Goal: Task Accomplishment & Management: Manage account settings

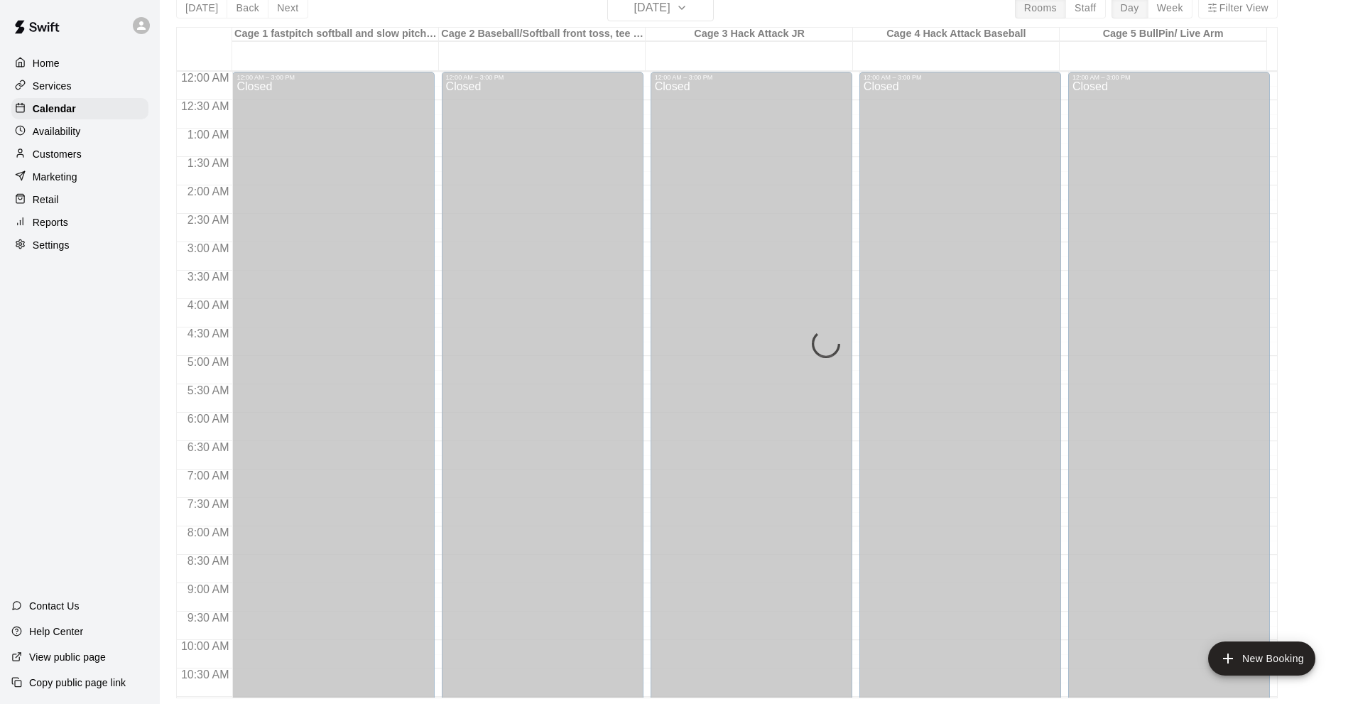
scroll to position [553, 0]
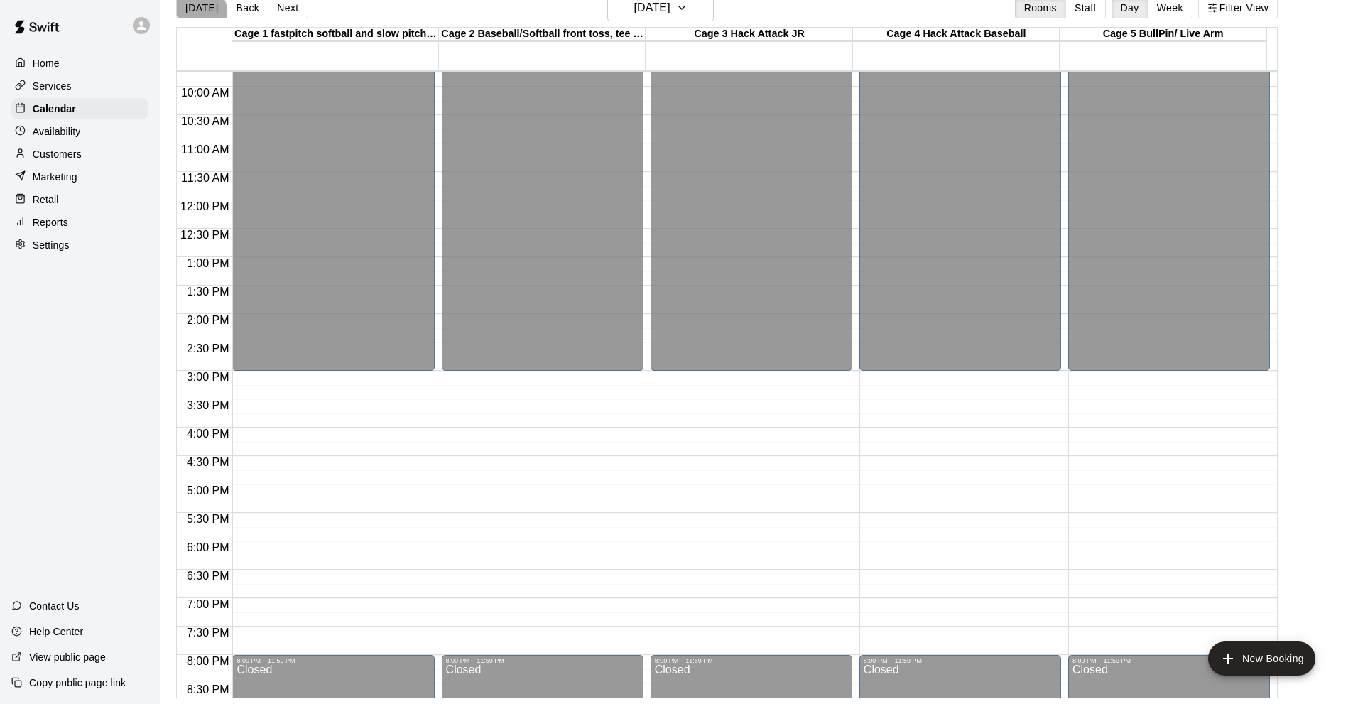
click at [188, 18] on button "[DATE]" at bounding box center [201, 7] width 51 height 21
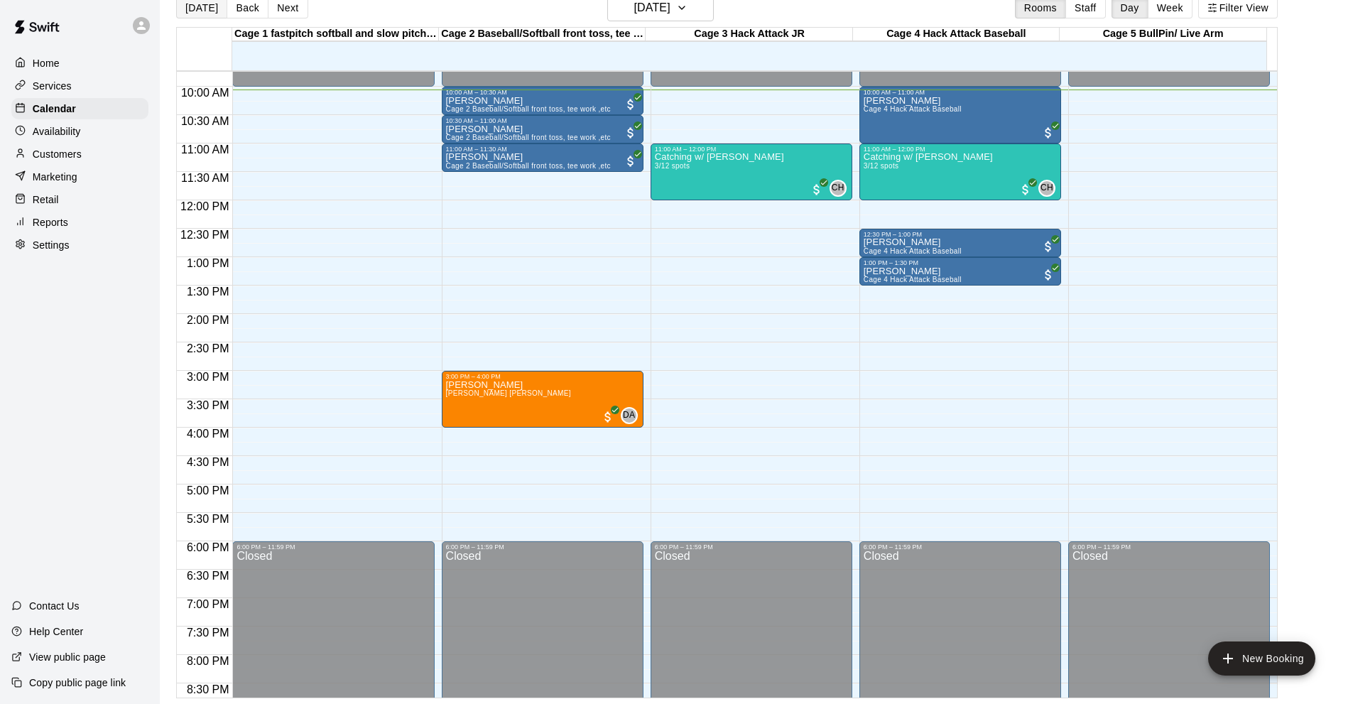
click at [176, 0] on button "[DATE]" at bounding box center [201, 7] width 51 height 21
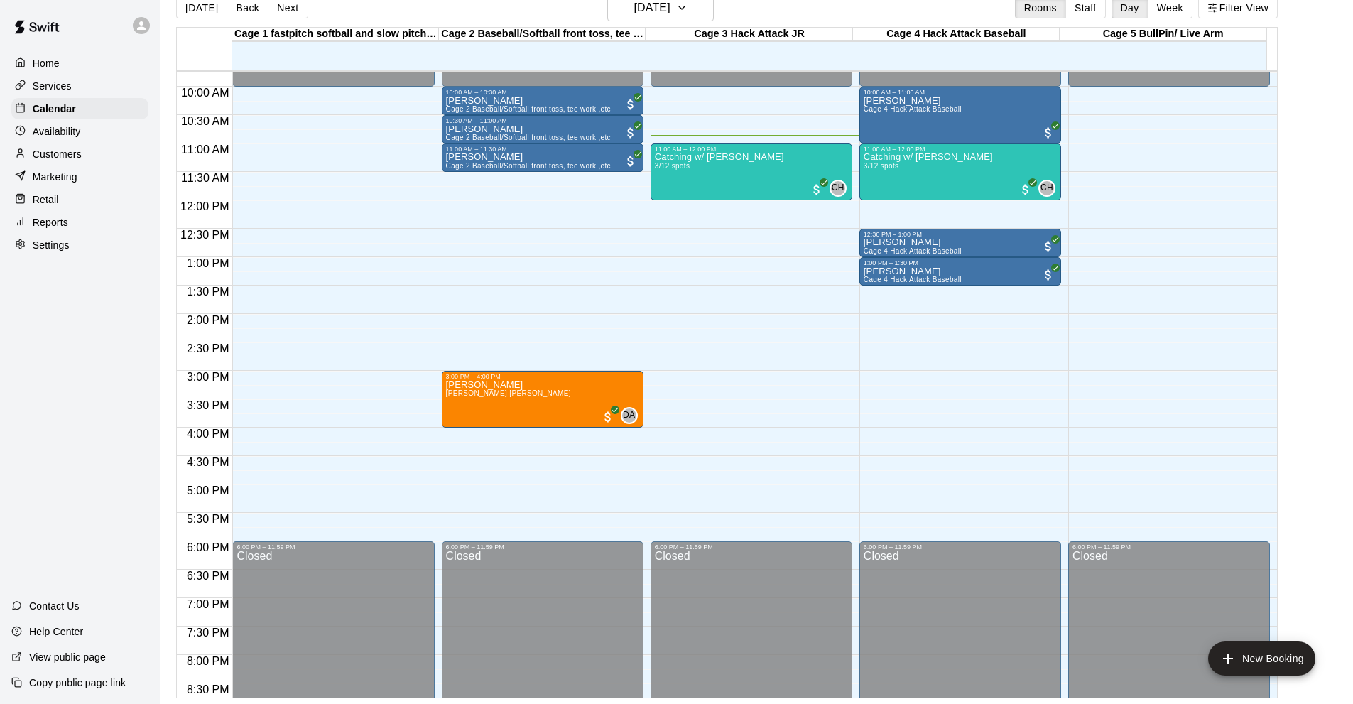
click at [80, 420] on div "Home Services Calendar Availability Customers Marketing Retail Reports Settings…" at bounding box center [80, 352] width 160 height 704
click at [703, 157] on p "Catching w/ [PERSON_NAME]" at bounding box center [719, 157] width 129 height 0
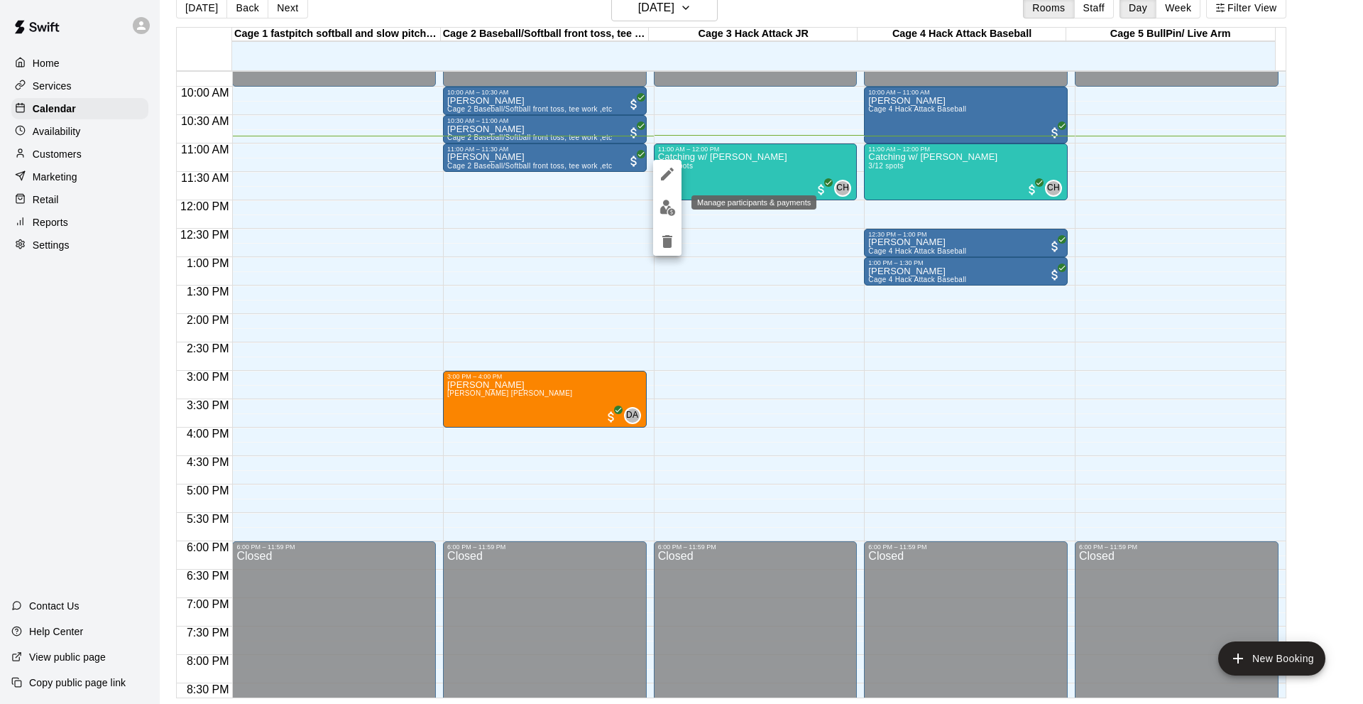
click at [662, 216] on button "edit" at bounding box center [667, 208] width 28 height 28
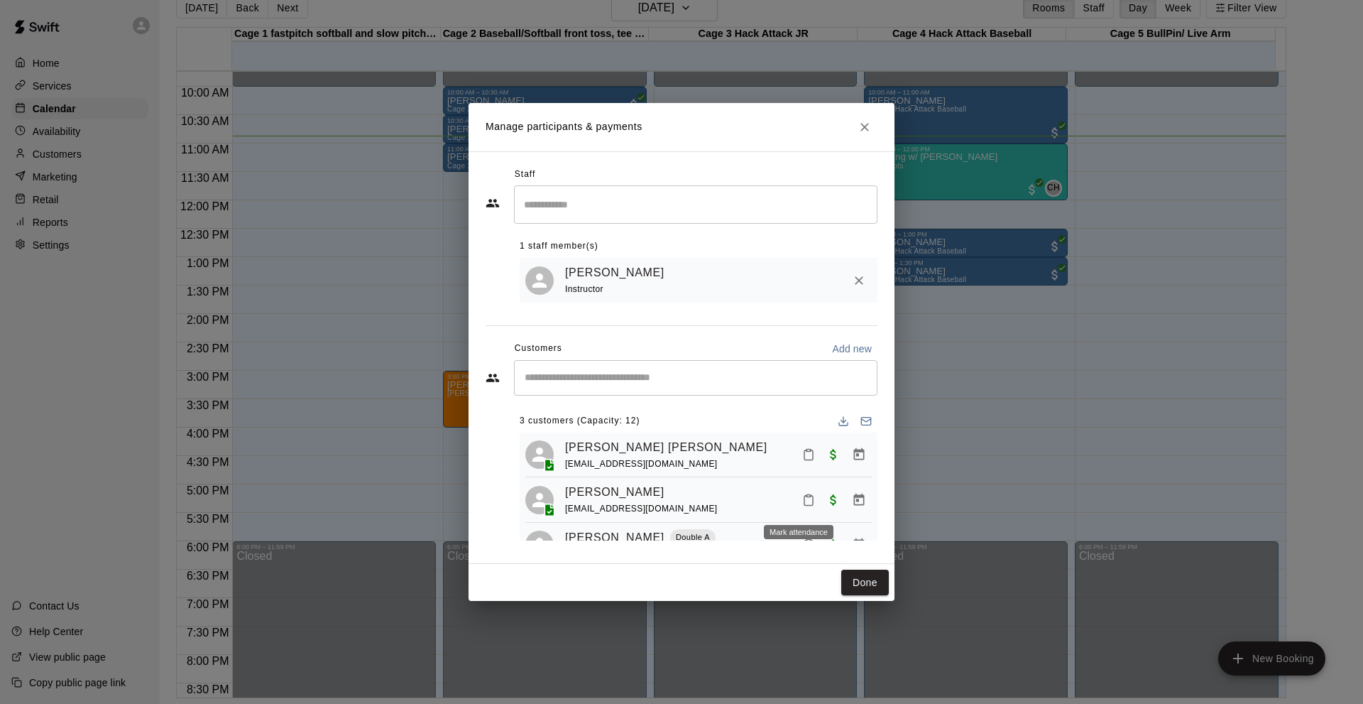
click at [802, 506] on icon "Mark attendance" at bounding box center [808, 499] width 13 height 13
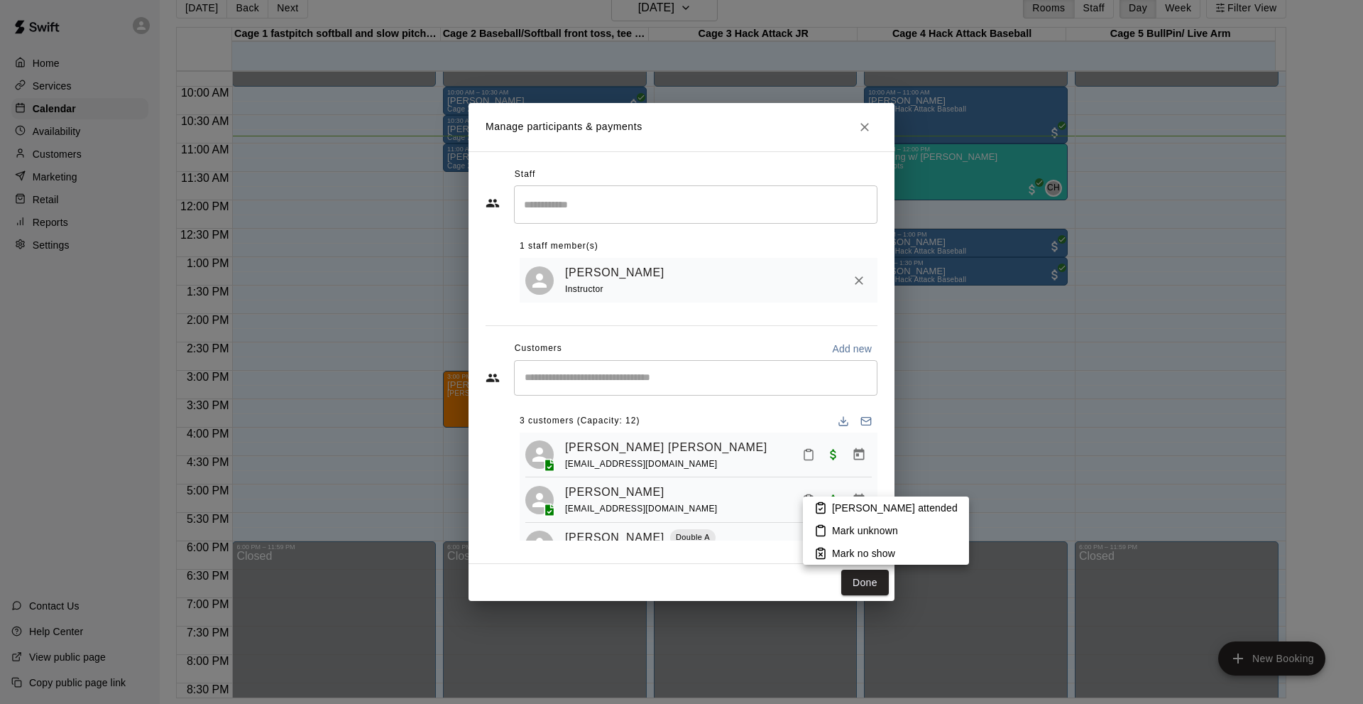
click at [822, 508] on icon at bounding box center [821, 509] width 4 height 2
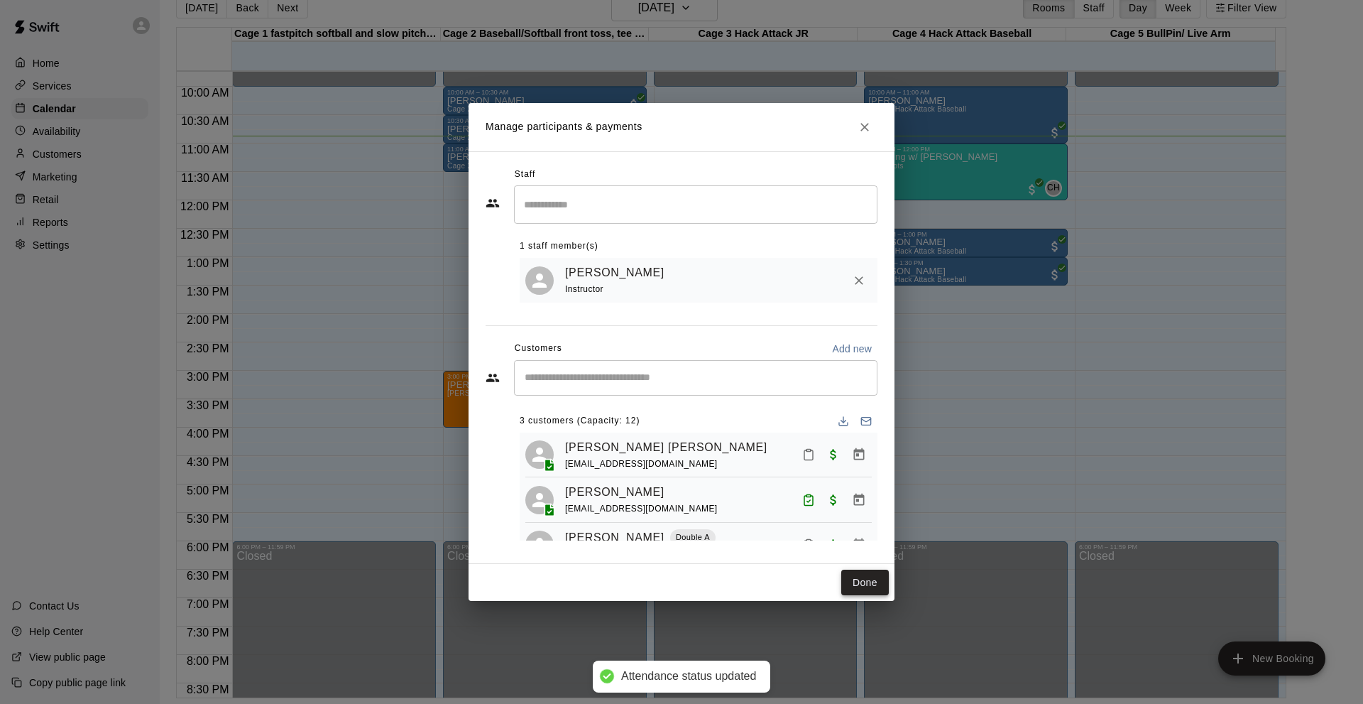
click at [880, 581] on button "Done" at bounding box center [865, 582] width 48 height 26
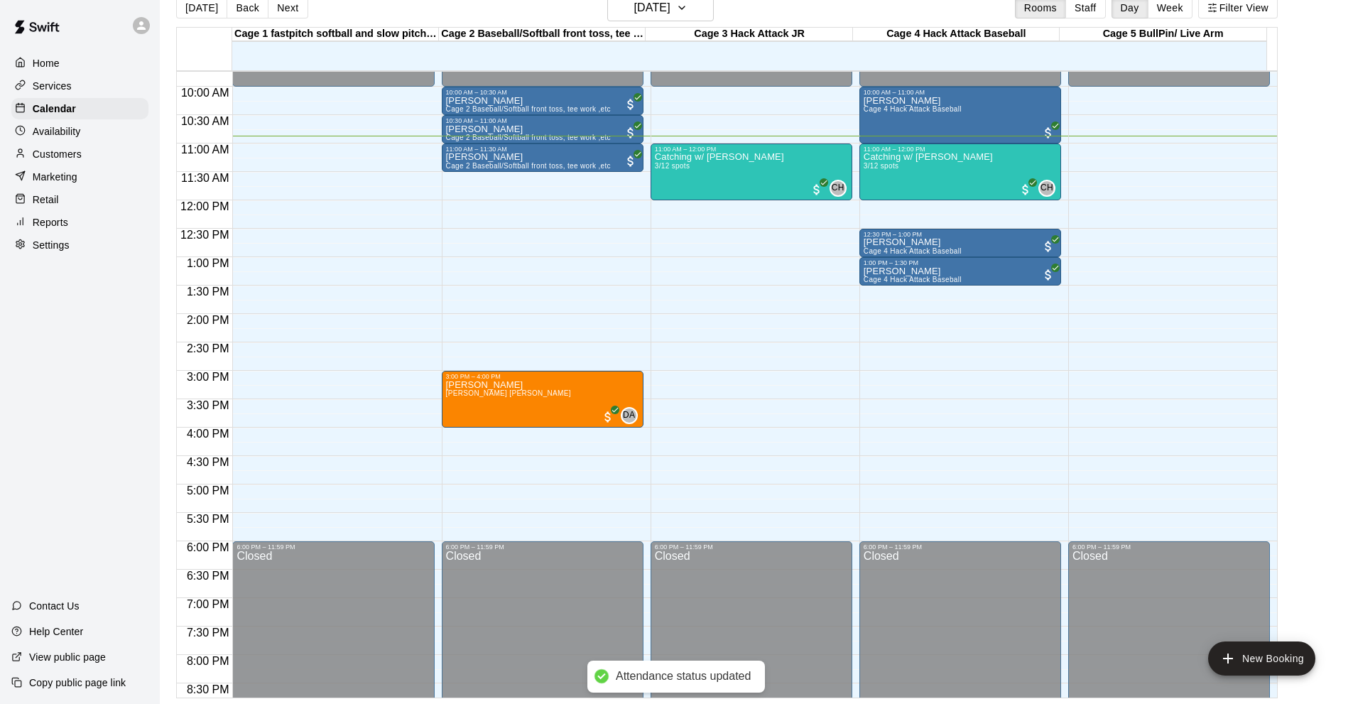
click at [114, 406] on div "Home Services Calendar Availability Customers Marketing Retail Reports Settings…" at bounding box center [80, 352] width 160 height 704
click at [115, 195] on div "Retail" at bounding box center [79, 199] width 137 height 21
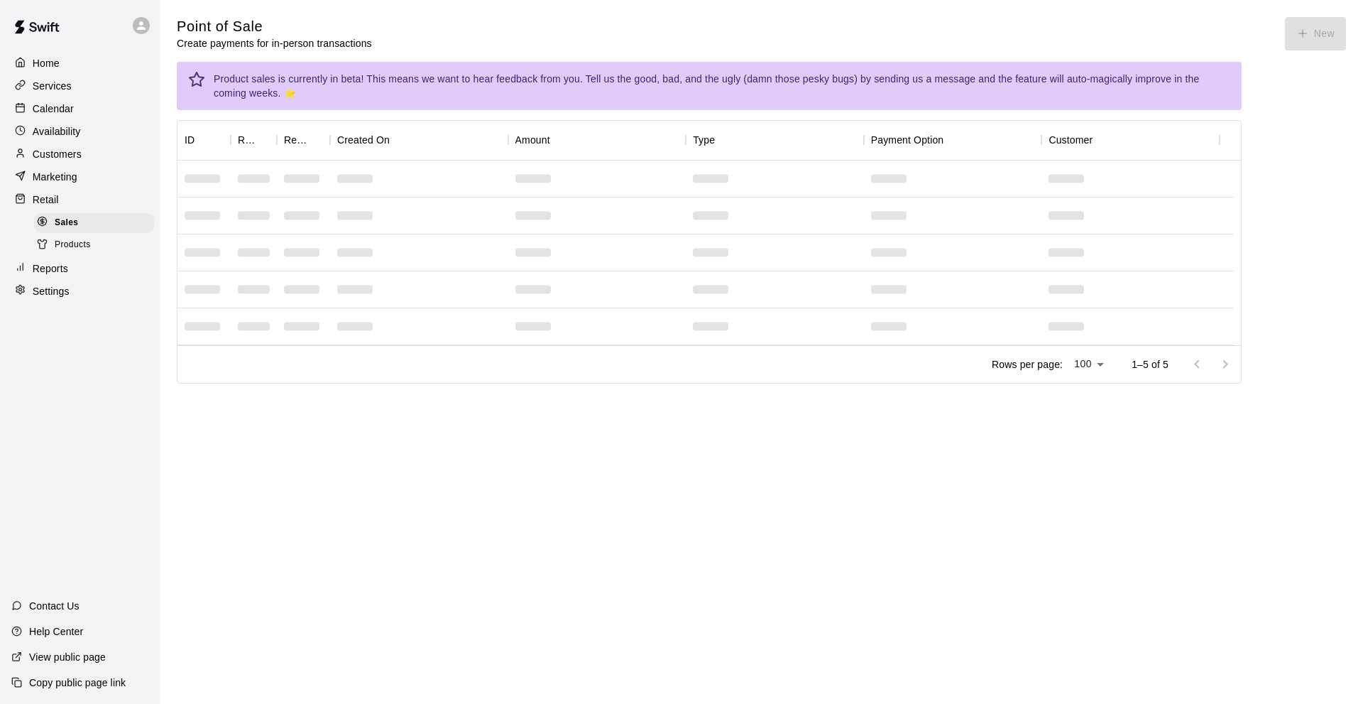
click at [77, 99] on div "Calendar" at bounding box center [79, 108] width 137 height 21
click at [75, 104] on div "Calendar" at bounding box center [79, 108] width 137 height 21
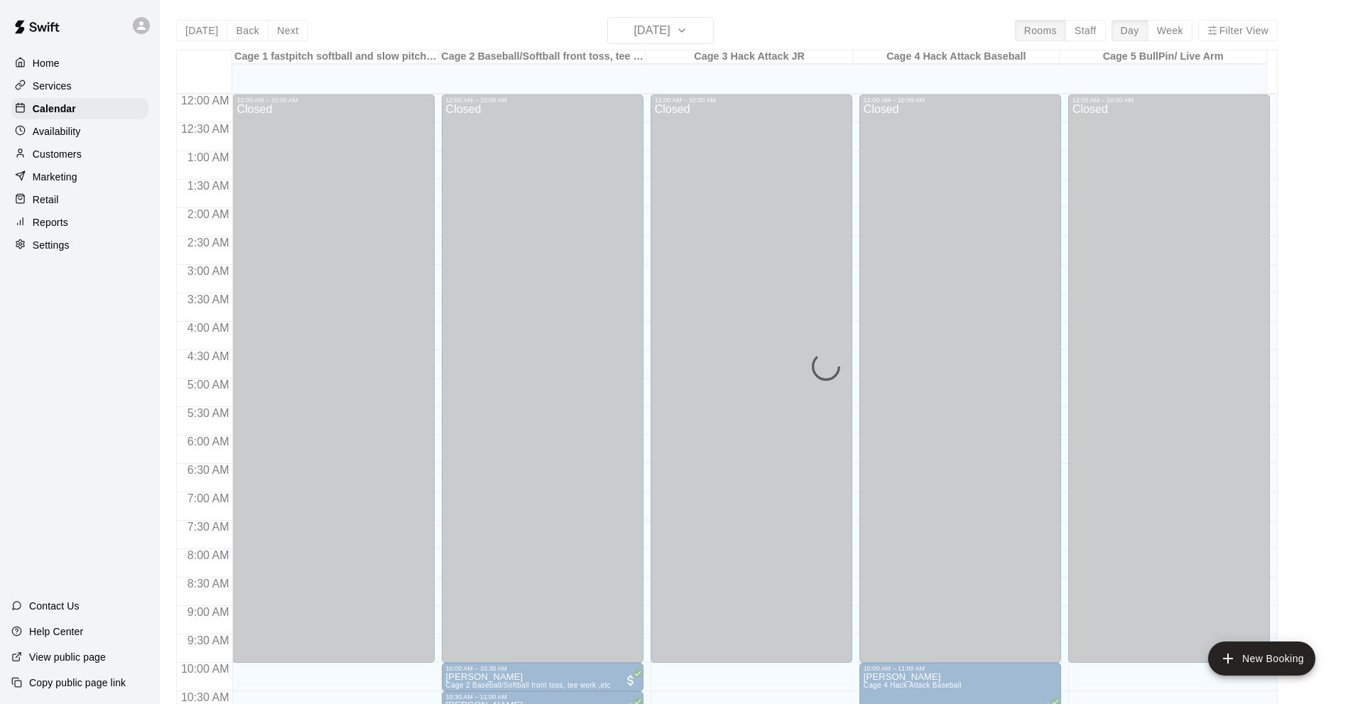
scroll to position [618, 0]
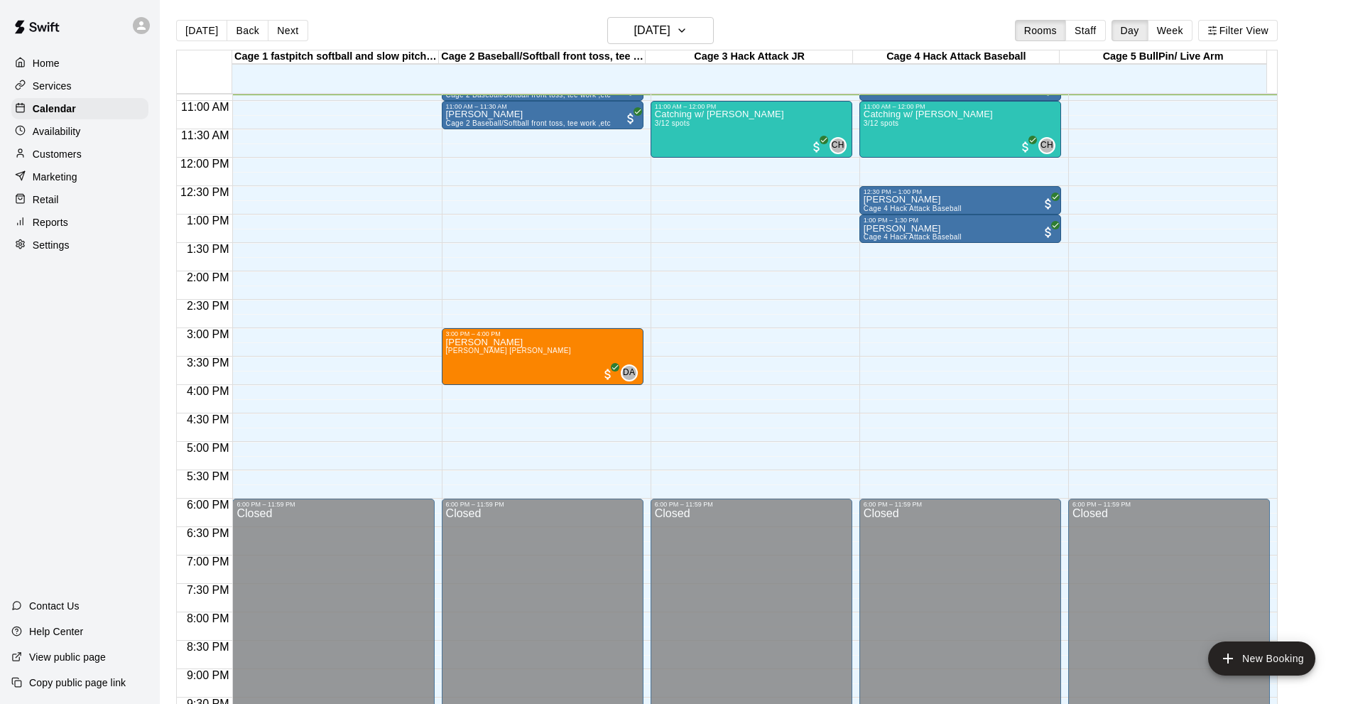
click at [99, 378] on div "Home Services Calendar Availability Customers Marketing Retail Reports Settings…" at bounding box center [80, 352] width 160 height 704
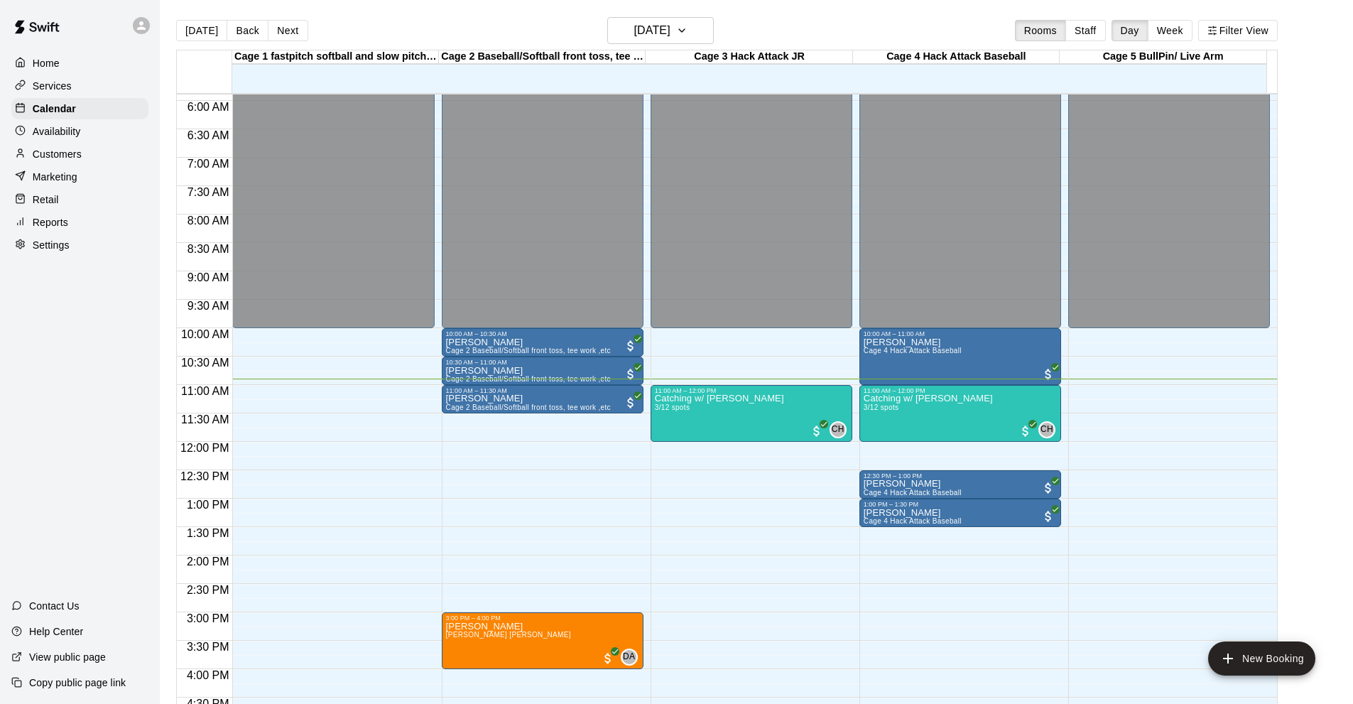
click at [59, 417] on div "Home Services Calendar Availability Customers Marketing Retail Reports Settings…" at bounding box center [80, 352] width 160 height 704
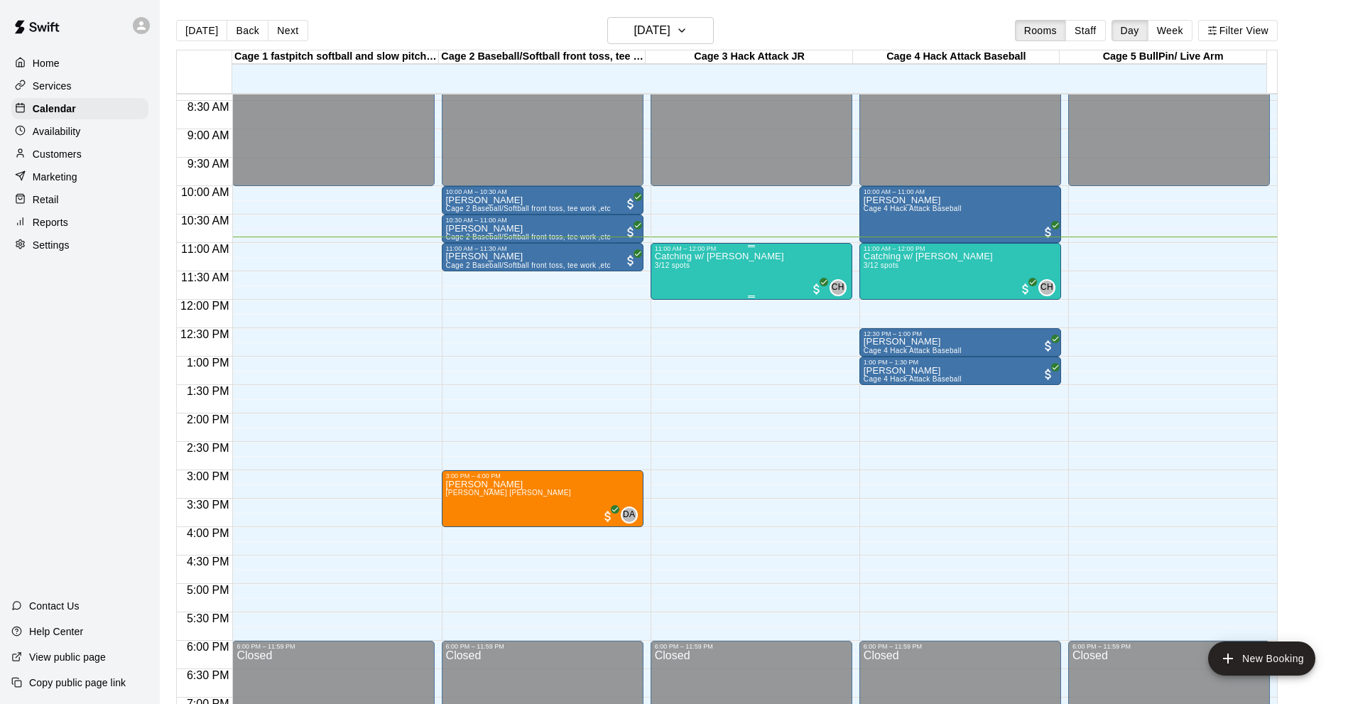
click at [720, 280] on div "Catching w/ [PERSON_NAME] 3/12 spots" at bounding box center [719, 604] width 129 height 704
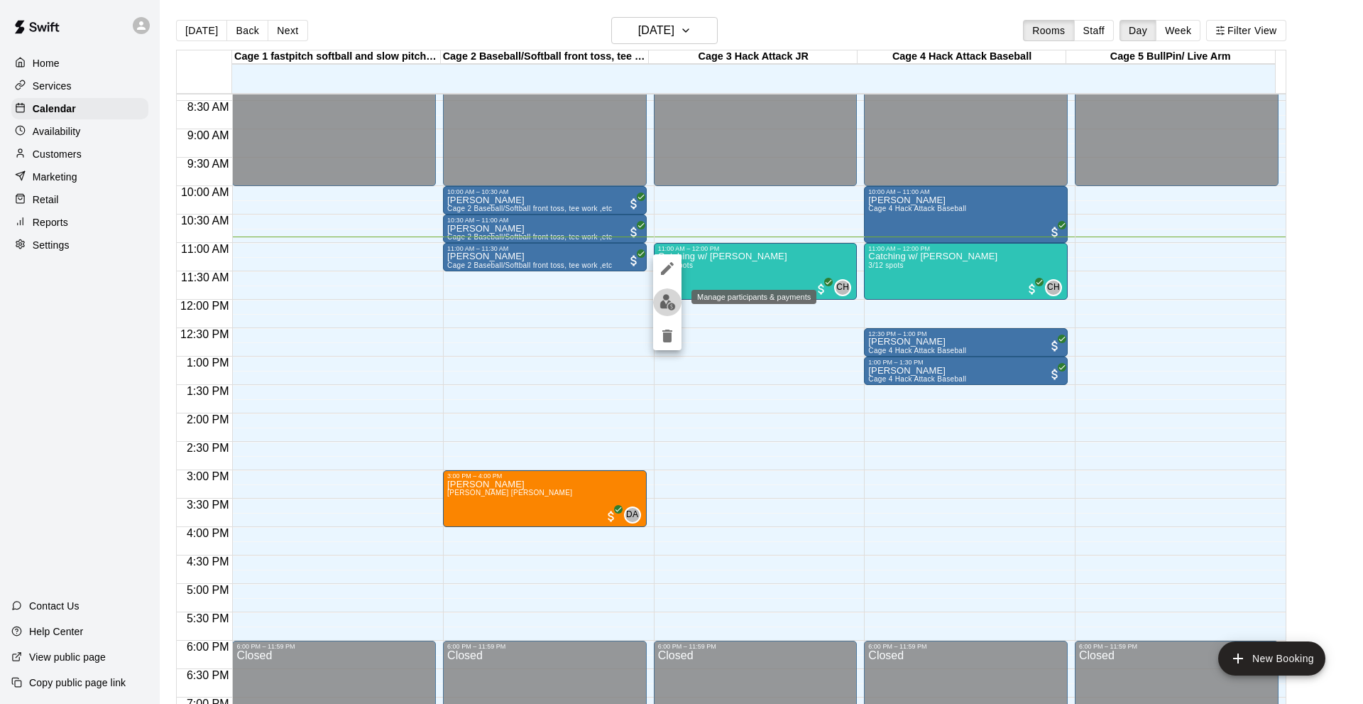
click at [662, 302] on img "edit" at bounding box center [668, 302] width 16 height 16
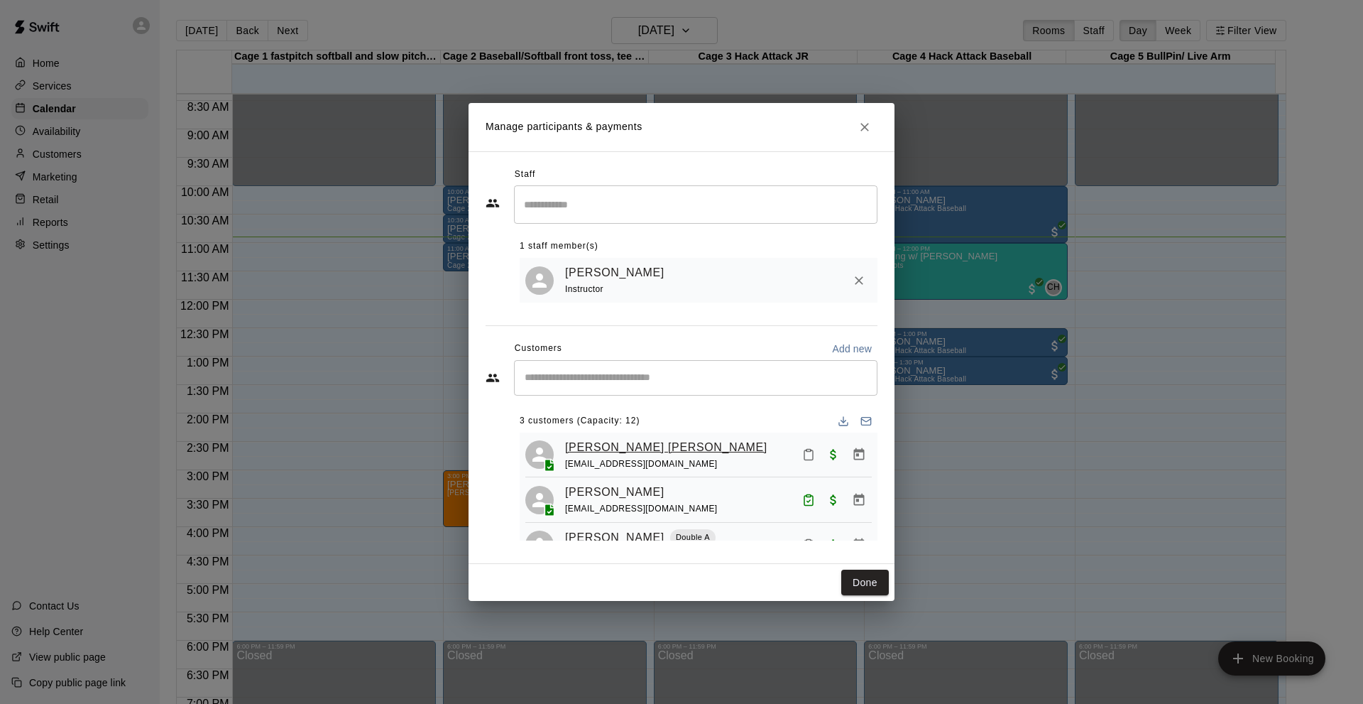
click at [587, 455] on link "[PERSON_NAME] [PERSON_NAME]" at bounding box center [666, 447] width 202 height 18
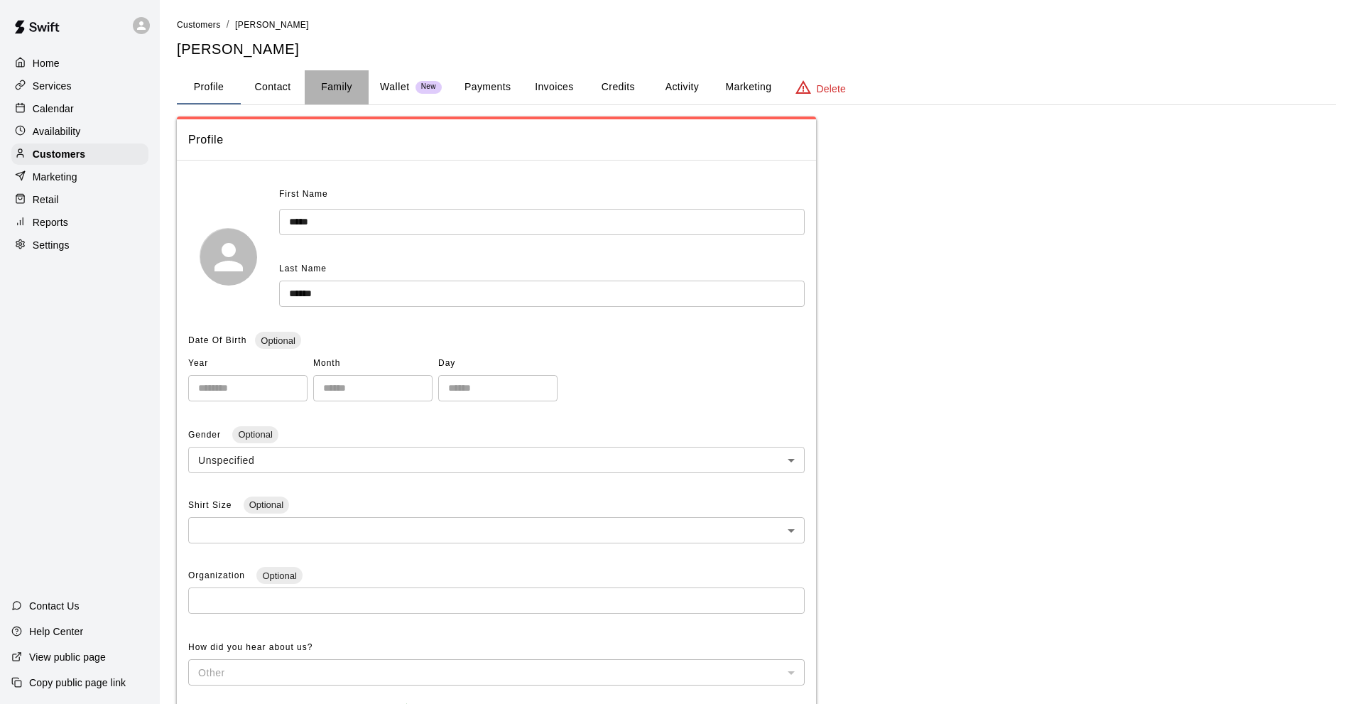
click at [341, 91] on button "Family" at bounding box center [337, 87] width 64 height 34
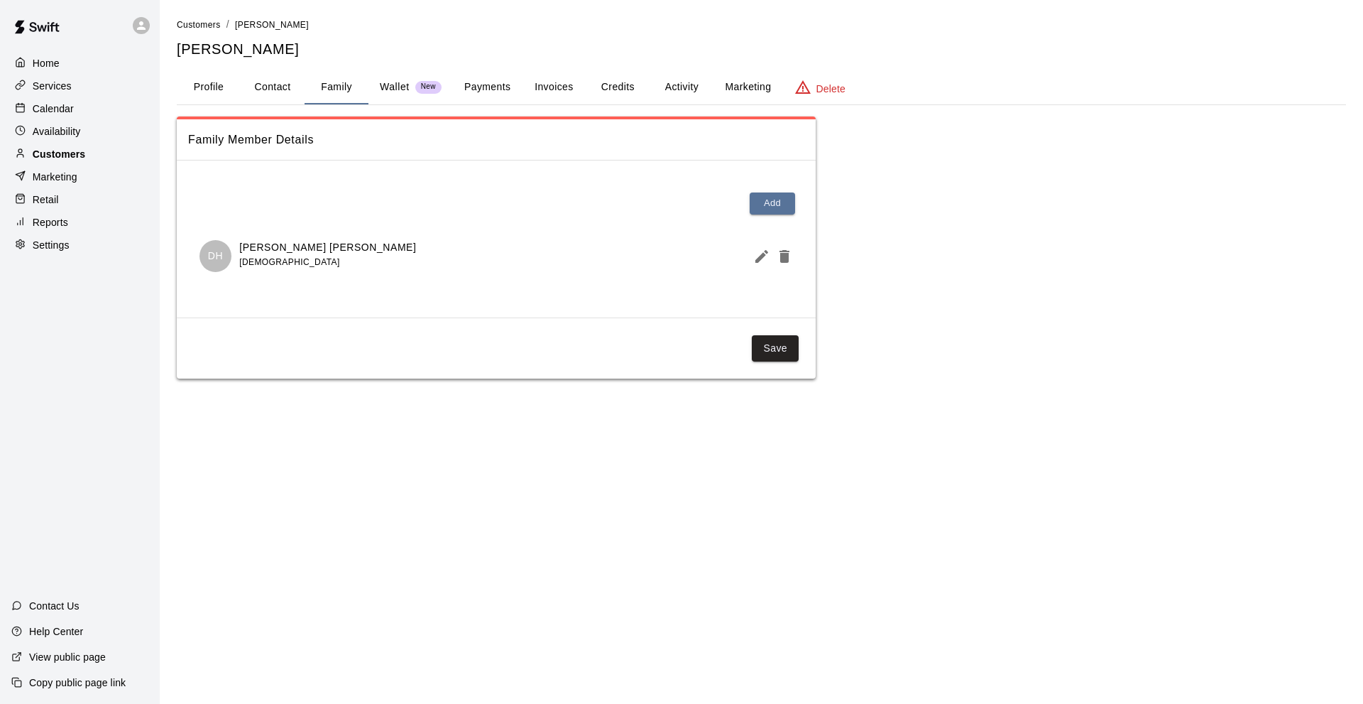
click at [120, 158] on div "Customers" at bounding box center [79, 153] width 137 height 21
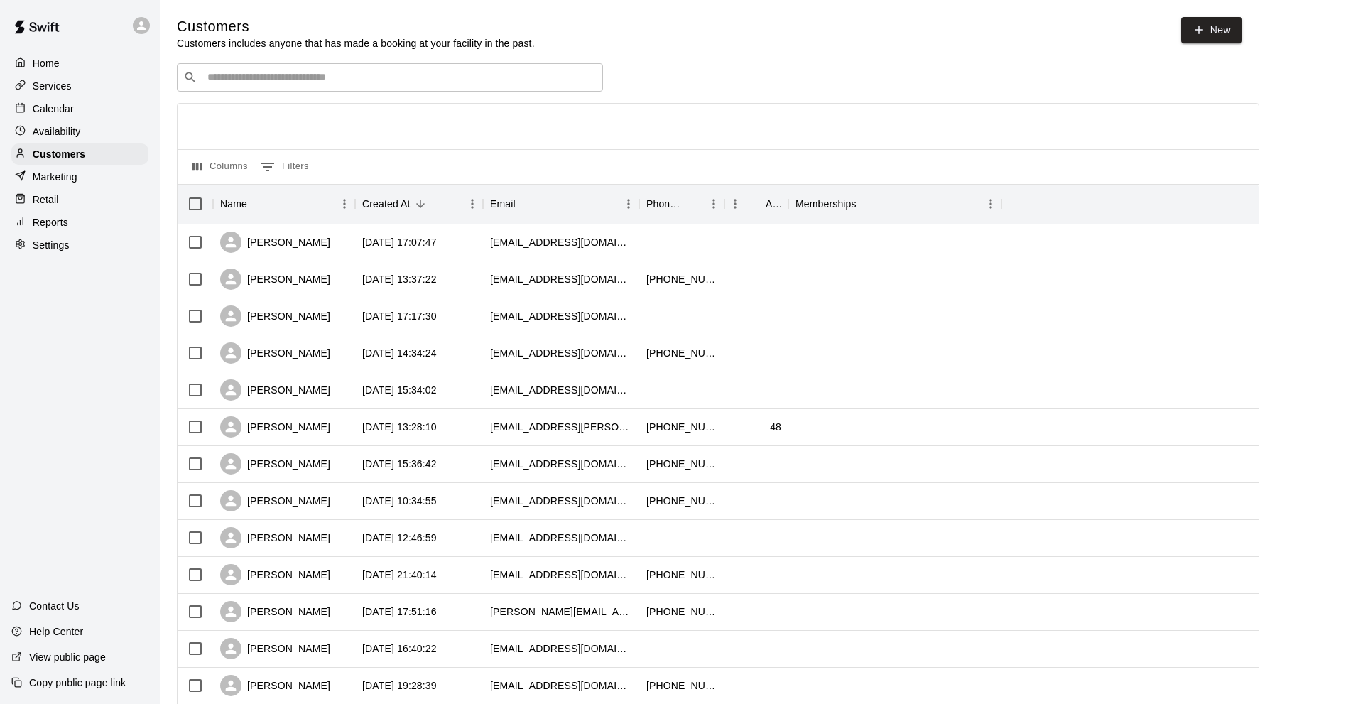
click at [76, 97] on div "Services" at bounding box center [79, 85] width 137 height 21
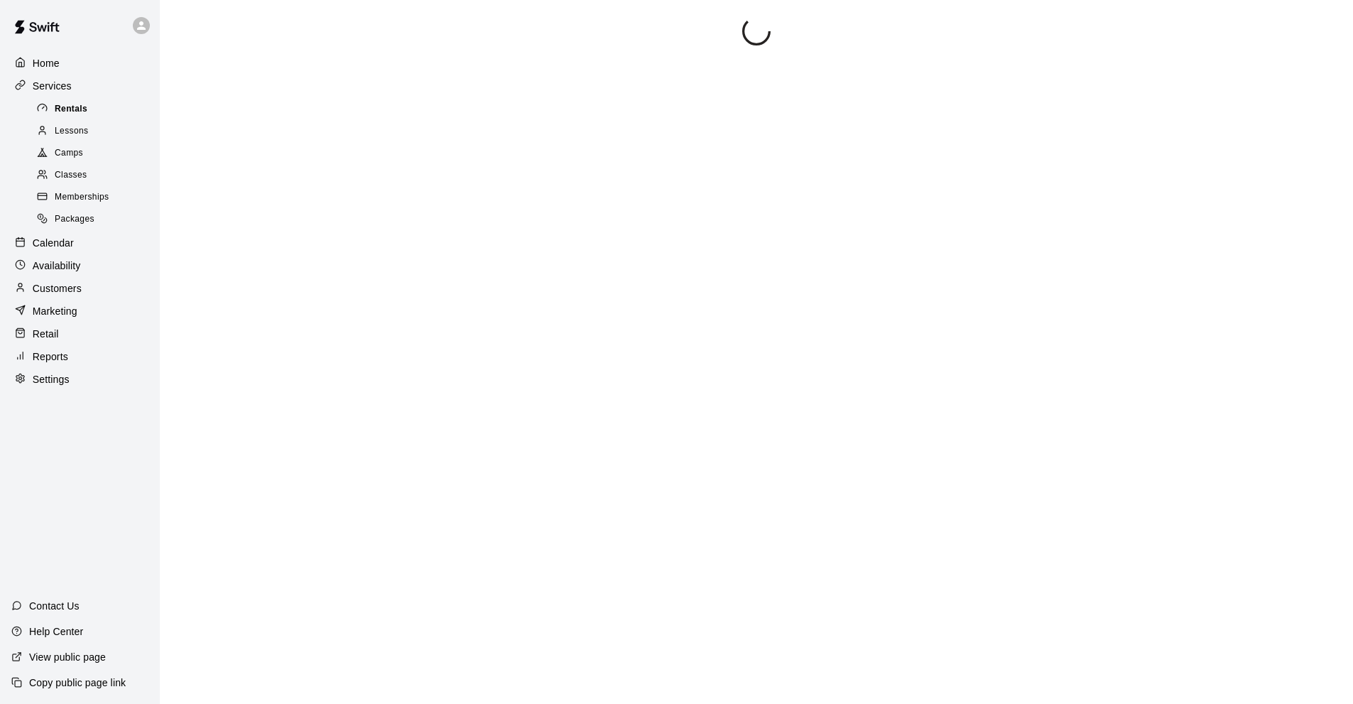
click at [76, 104] on span "Rentals" at bounding box center [71, 109] width 33 height 14
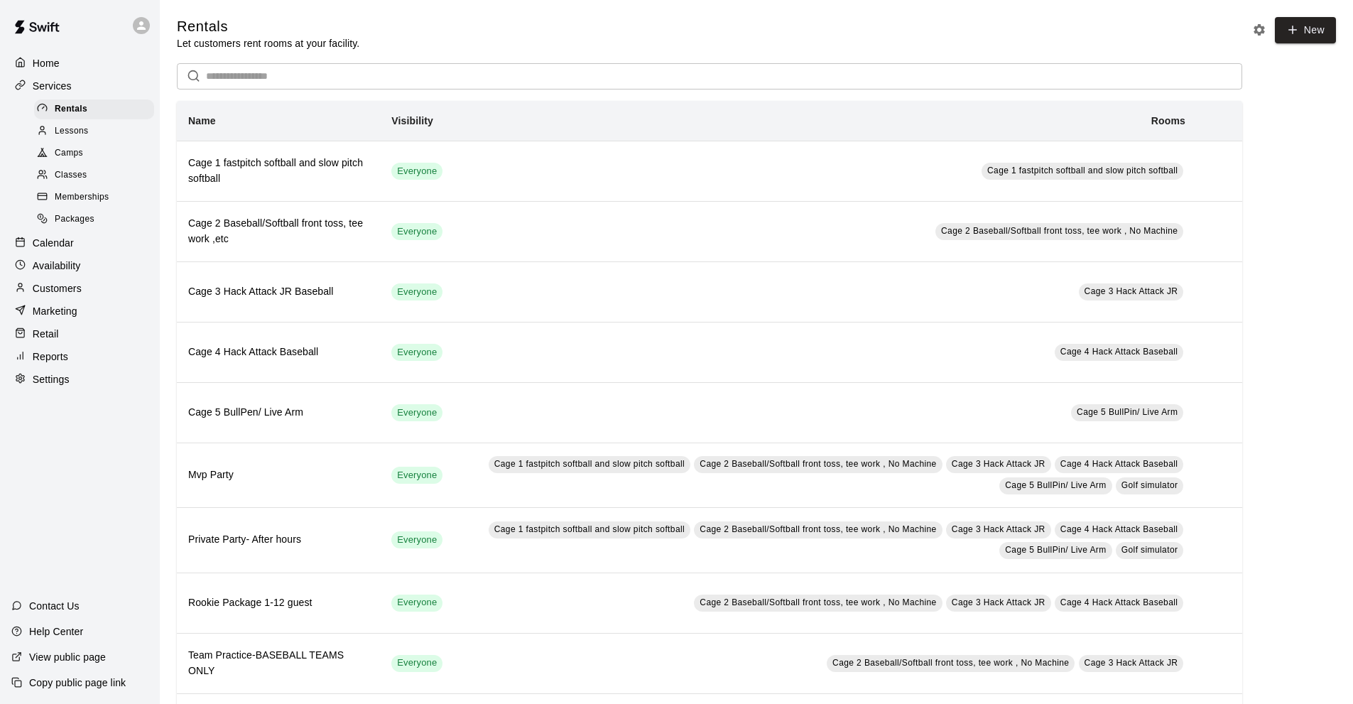
click at [76, 248] on div "Calendar" at bounding box center [79, 242] width 137 height 21
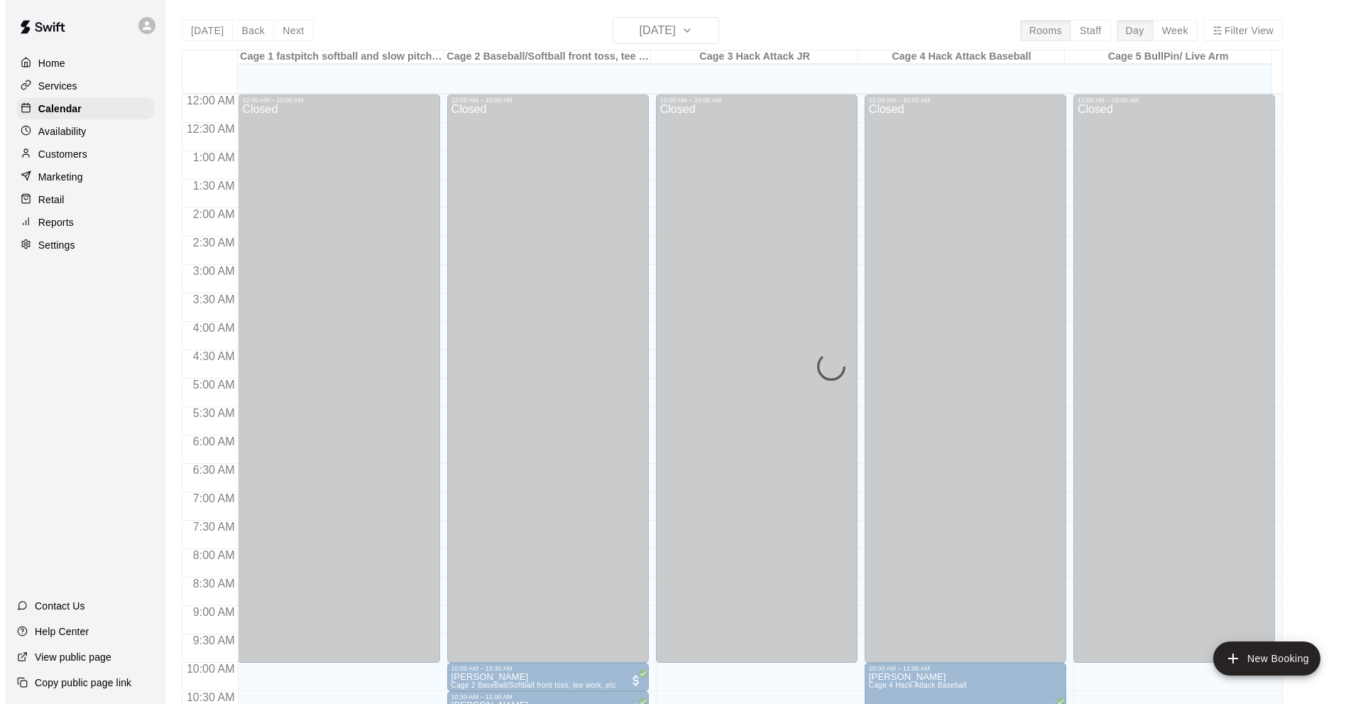
scroll to position [619, 0]
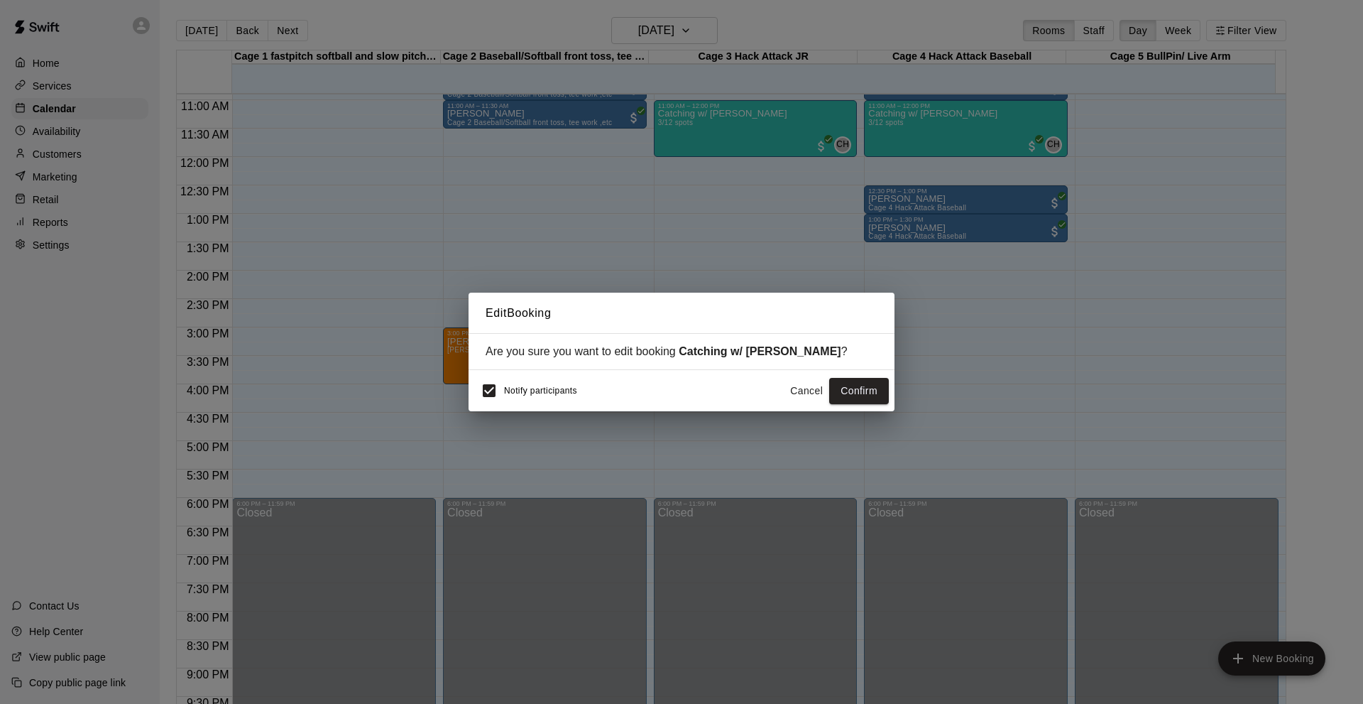
click at [802, 394] on button "Cancel" at bounding box center [806, 391] width 45 height 26
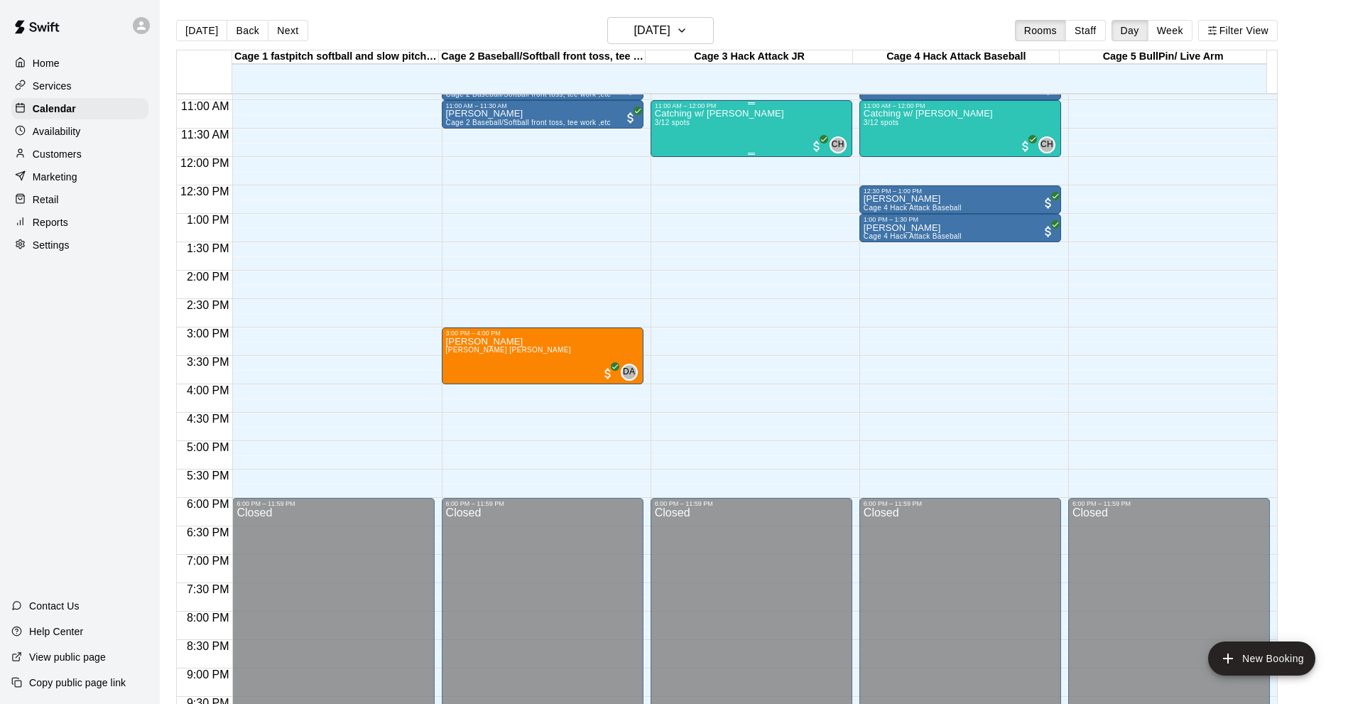
click at [715, 133] on div "Catching w/ [PERSON_NAME] 3/12 spots" at bounding box center [719, 461] width 129 height 704
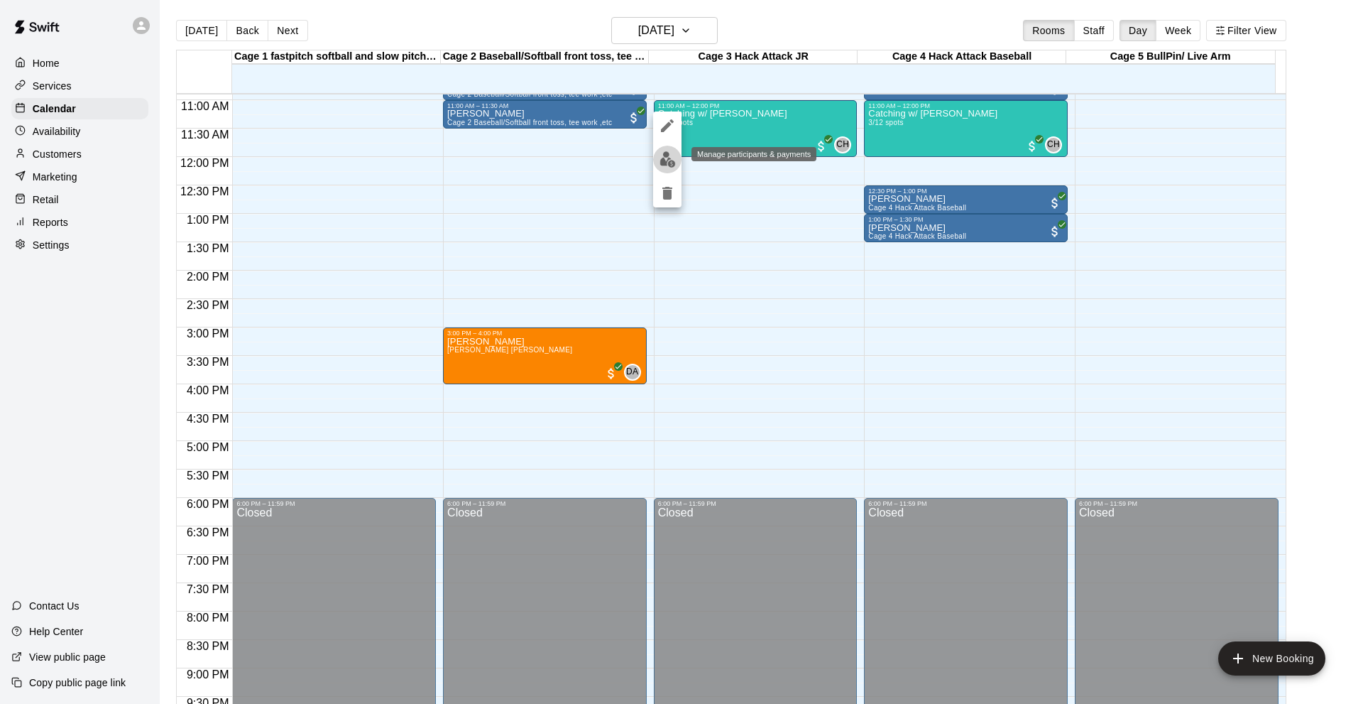
click at [661, 156] on img "edit" at bounding box center [668, 159] width 16 height 16
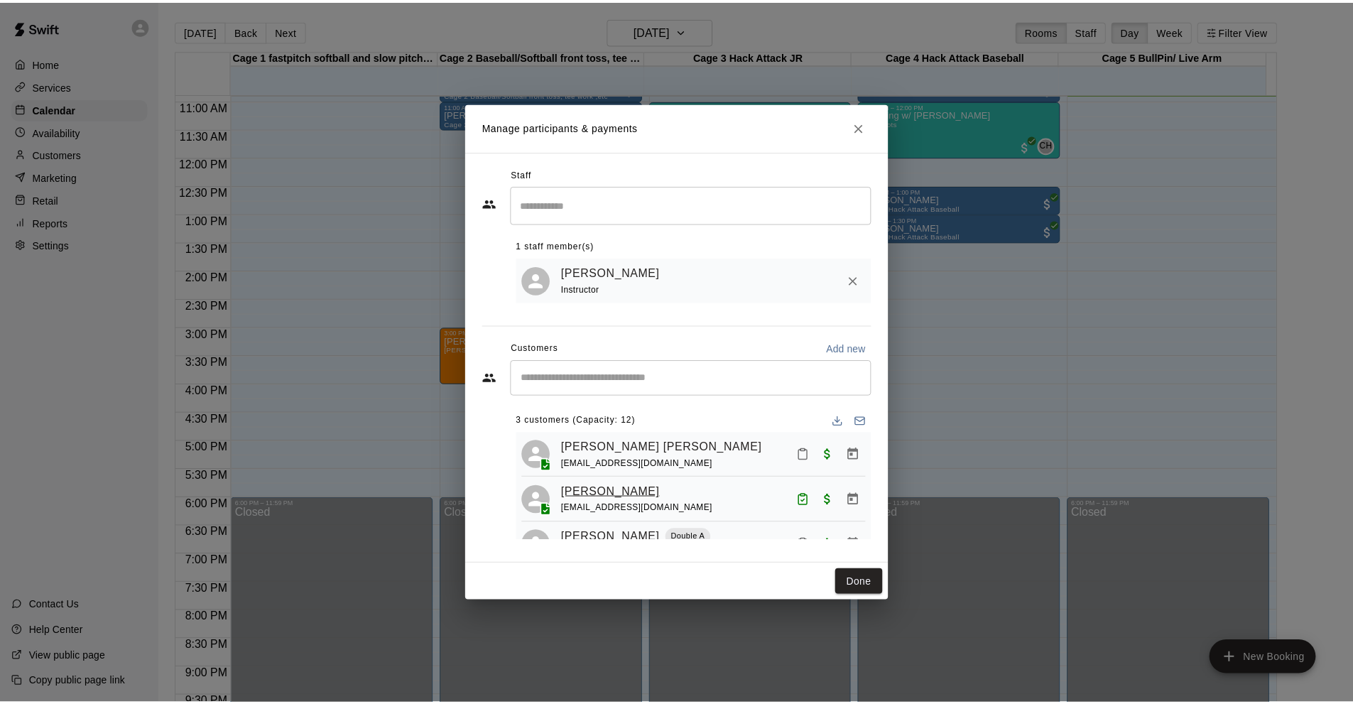
scroll to position [37, 0]
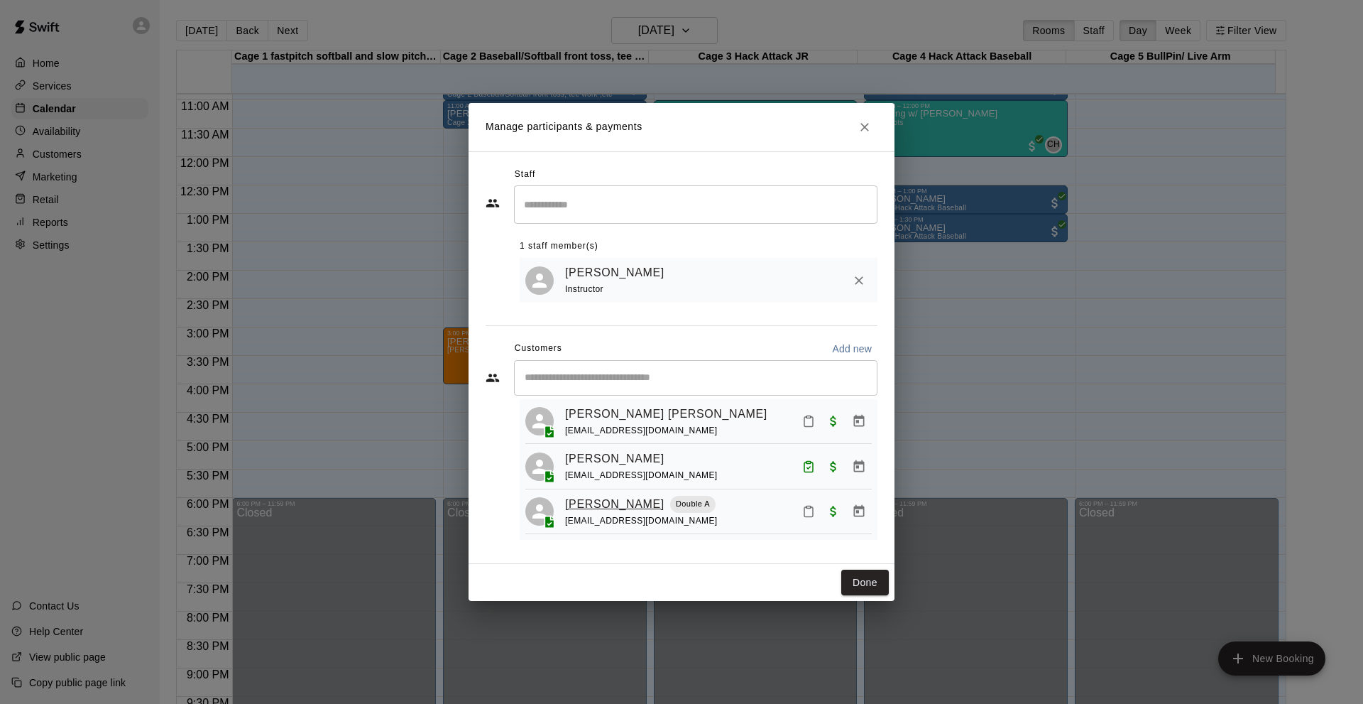
click at [590, 502] on link "[PERSON_NAME]" at bounding box center [614, 504] width 99 height 18
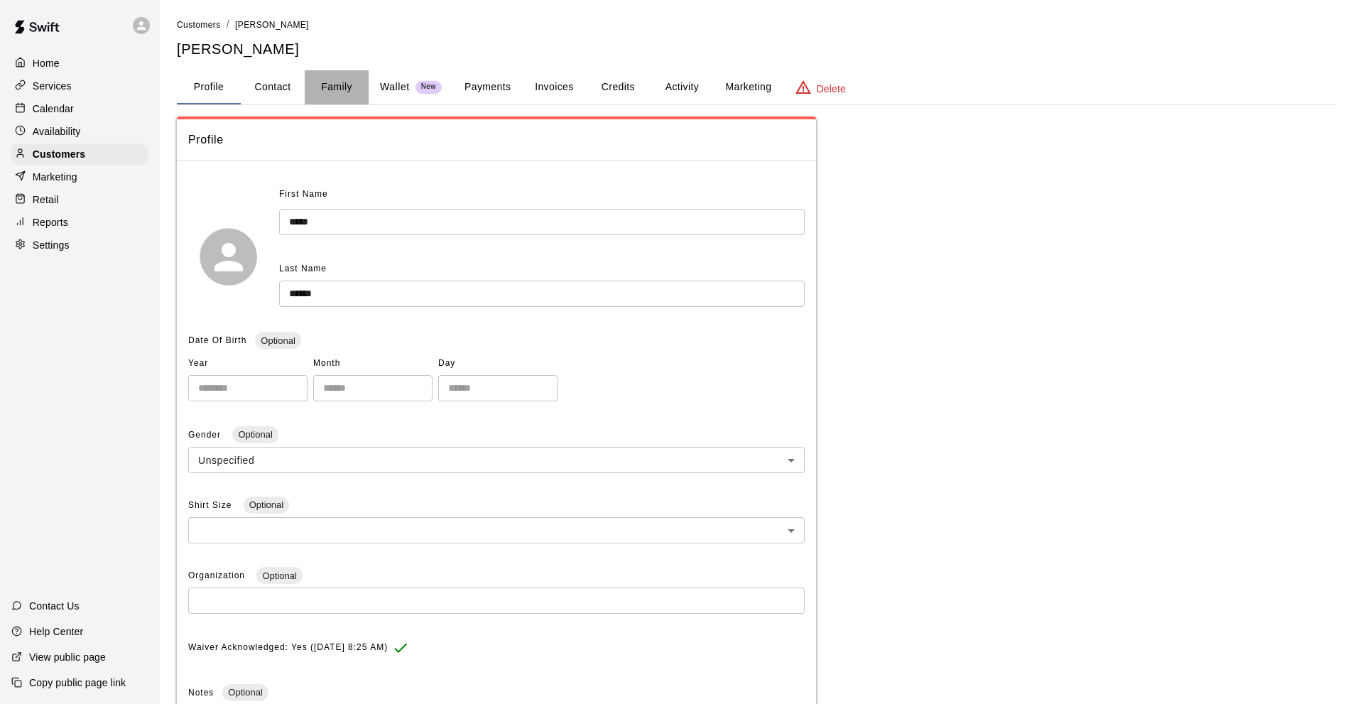
click at [337, 82] on button "Family" at bounding box center [337, 87] width 64 height 34
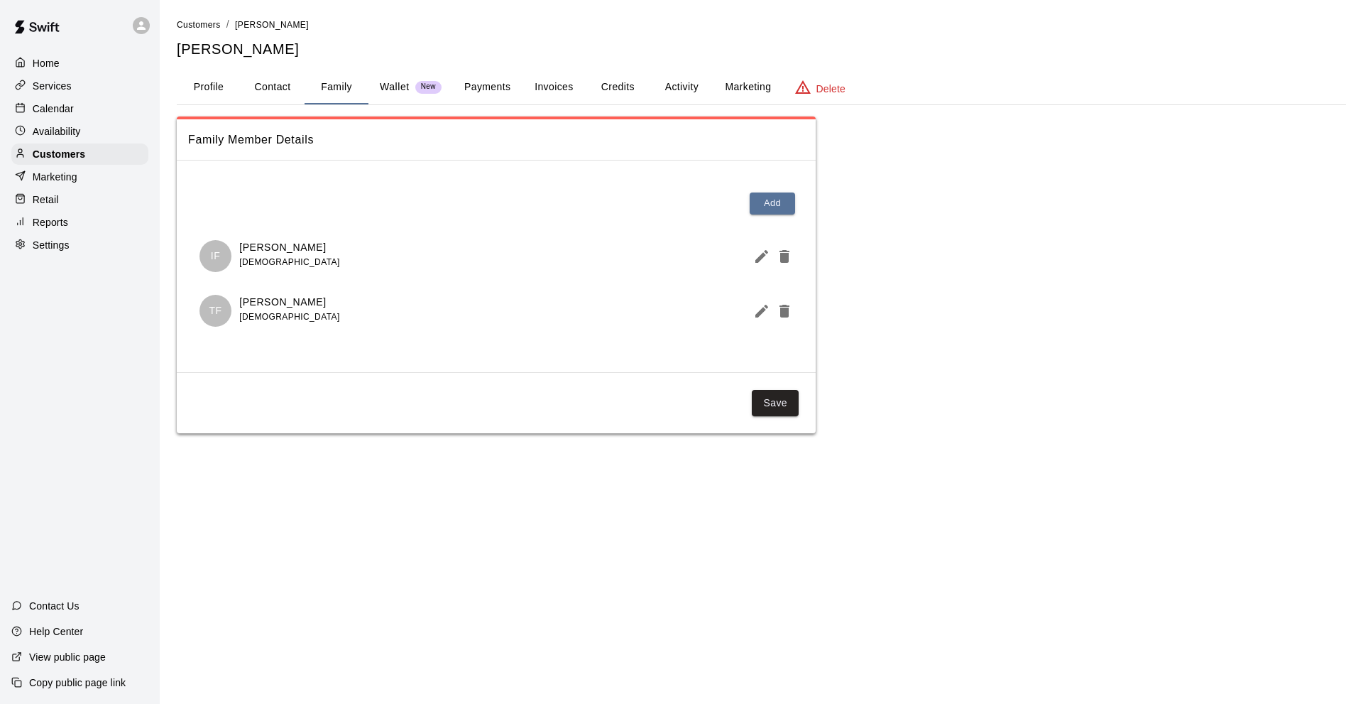
click at [70, 111] on p "Calendar" at bounding box center [53, 109] width 41 height 14
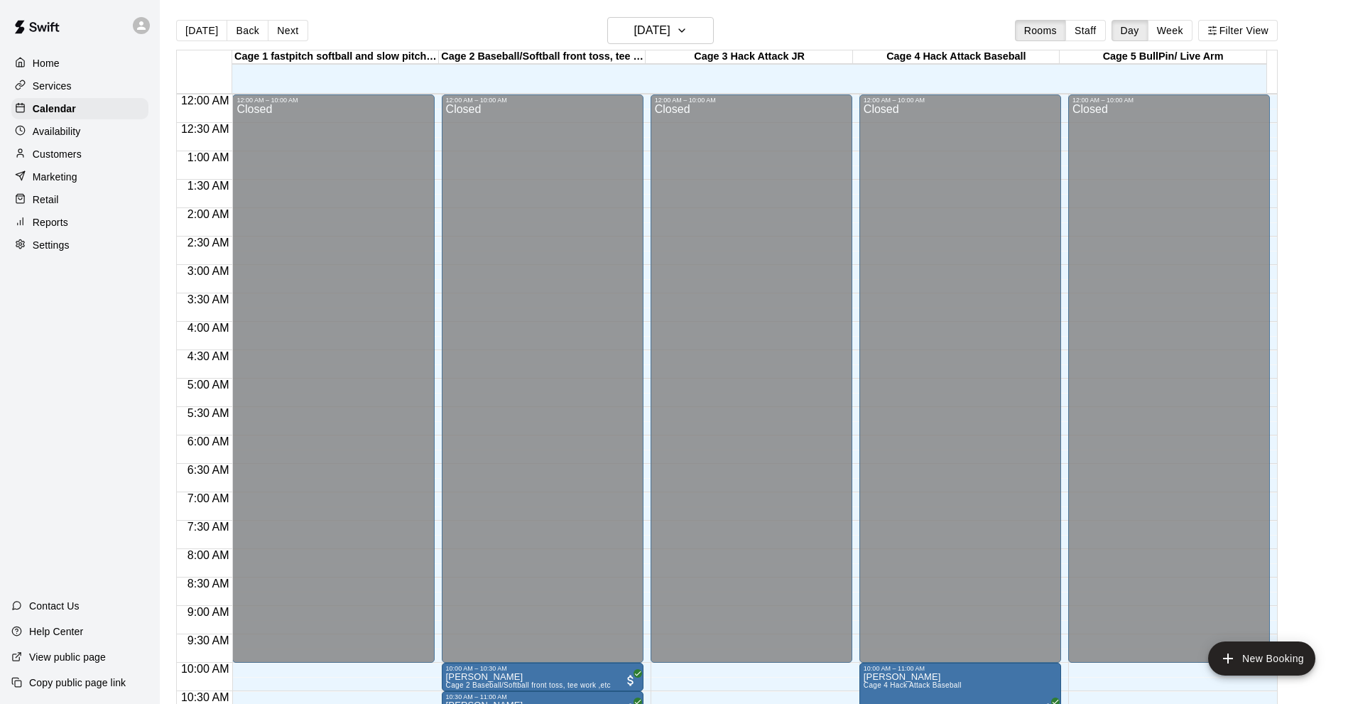
scroll to position [619, 0]
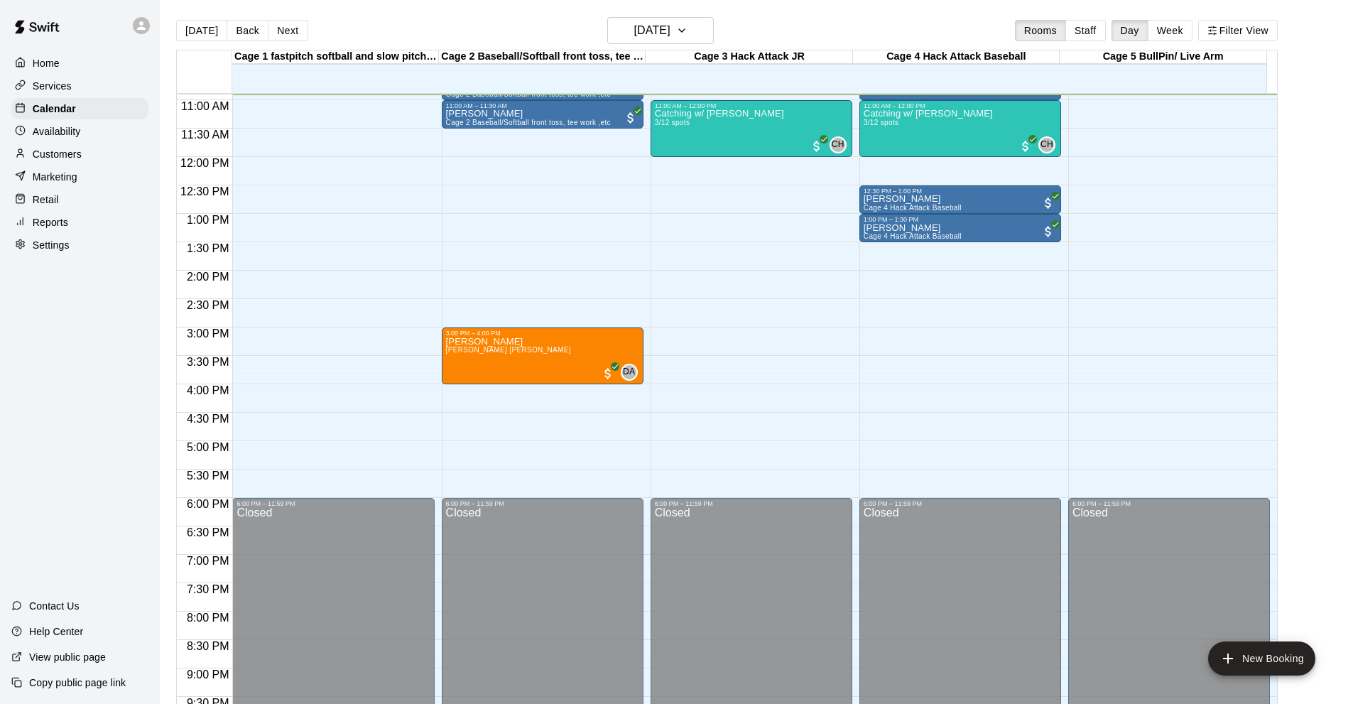
drag, startPoint x: 81, startPoint y: 399, endPoint x: 246, endPoint y: 429, distance: 168.1
click at [81, 398] on div "Home Services Calendar Availability Customers Marketing Retail Reports Settings…" at bounding box center [80, 352] width 160 height 704
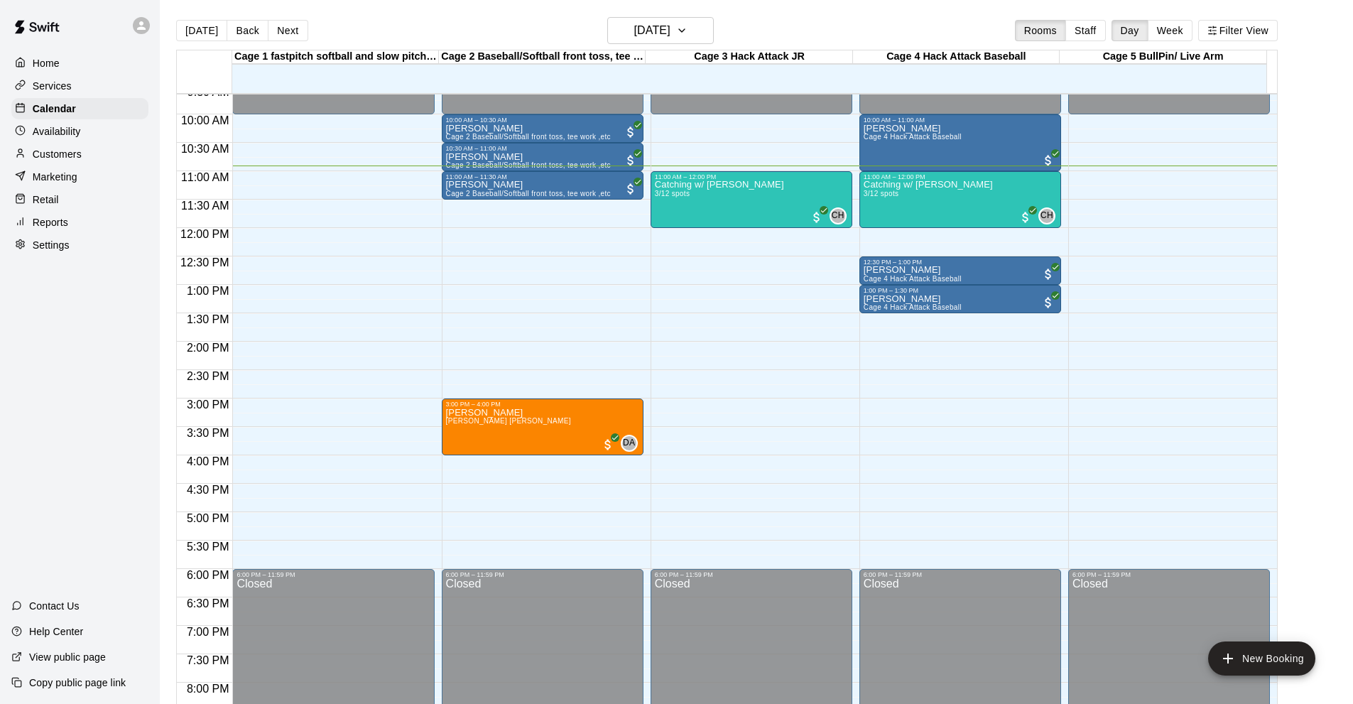
drag, startPoint x: 75, startPoint y: 355, endPoint x: 121, endPoint y: 339, distance: 49.0
click at [80, 355] on div "Home Services Calendar Availability Customers Marketing Retail Reports Settings…" at bounding box center [80, 352] width 160 height 704
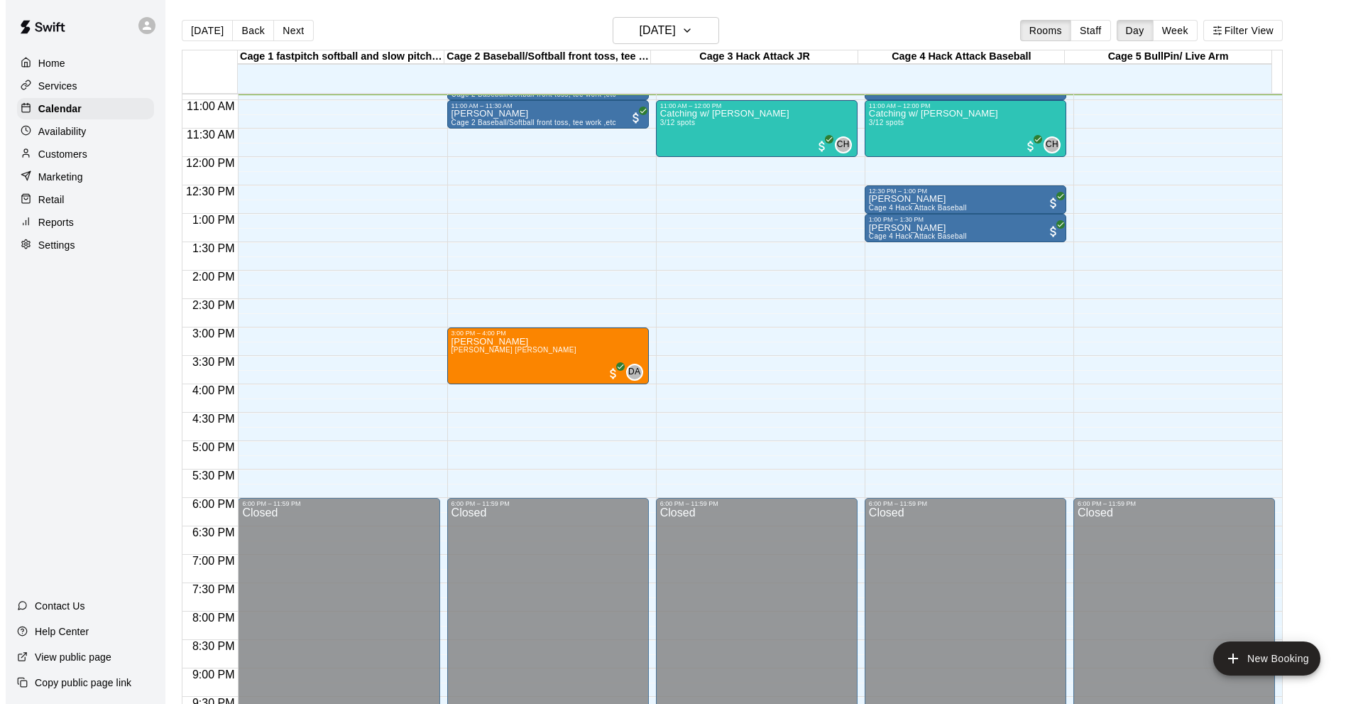
scroll to position [477, 0]
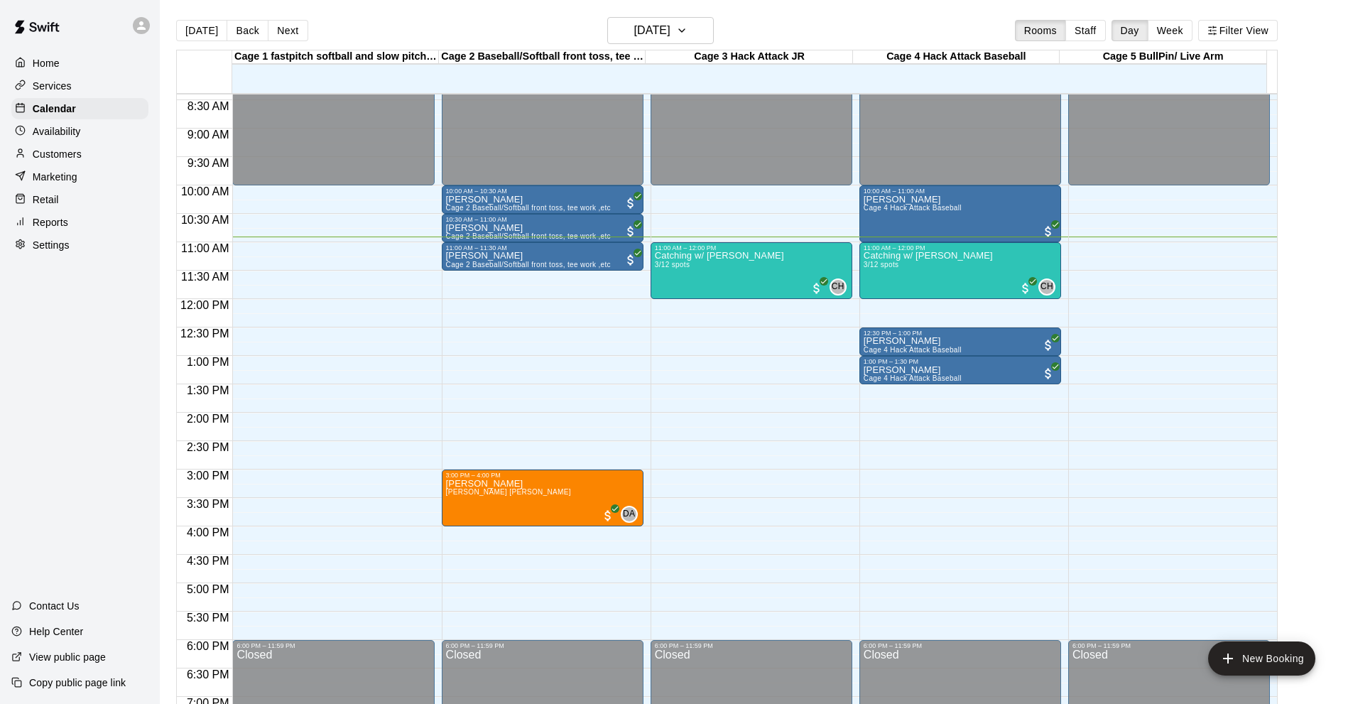
click at [1305, 150] on main "[DATE] Back [DATE][DATE] Rooms Staff Day Week Filter View Cage 1 fastpitch soft…" at bounding box center [755, 369] width 1181 height 704
drag, startPoint x: 30, startPoint y: 443, endPoint x: 30, endPoint y: 433, distance: 9.9
click at [30, 435] on div "Home Services Calendar Availability Customers Marketing Retail Reports Settings…" at bounding box center [80, 352] width 160 height 704
click at [778, 263] on div "Catching w/ [PERSON_NAME] 3/12 spots CH 0" at bounding box center [751, 603] width 193 height 704
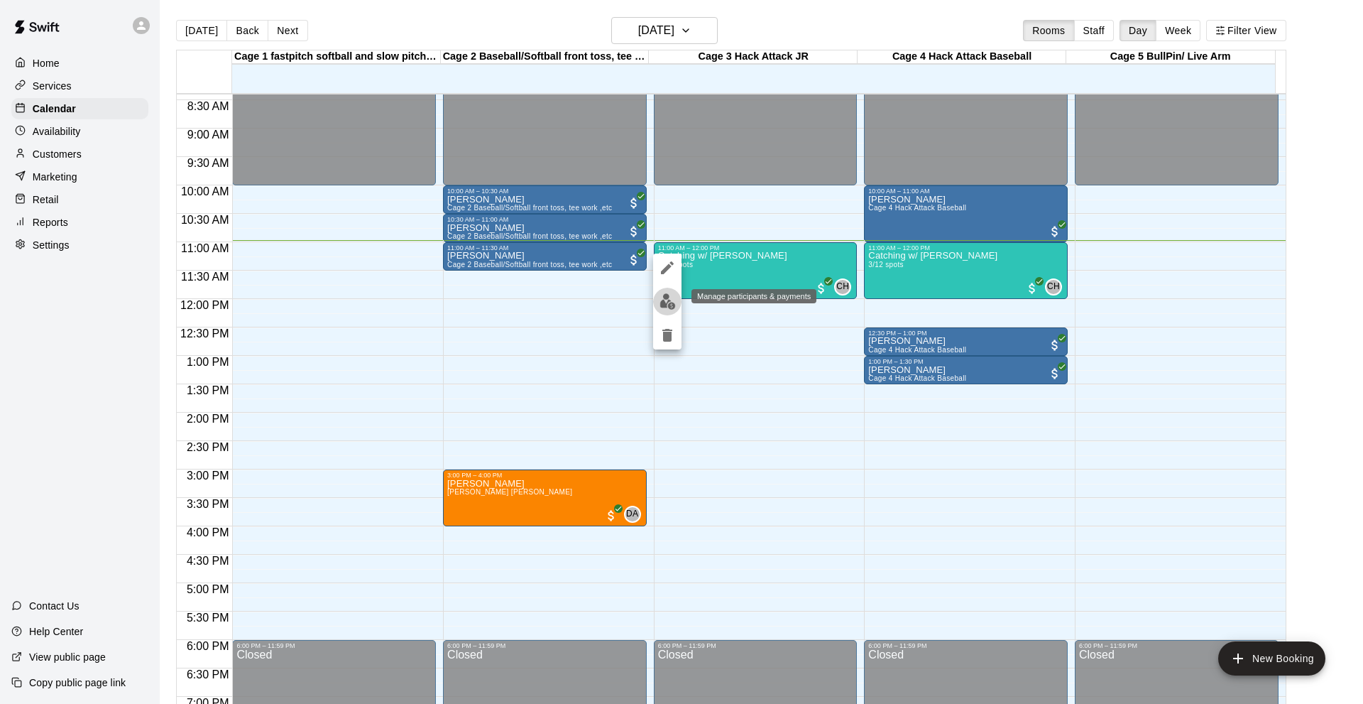
click at [678, 309] on button "edit" at bounding box center [667, 302] width 28 height 28
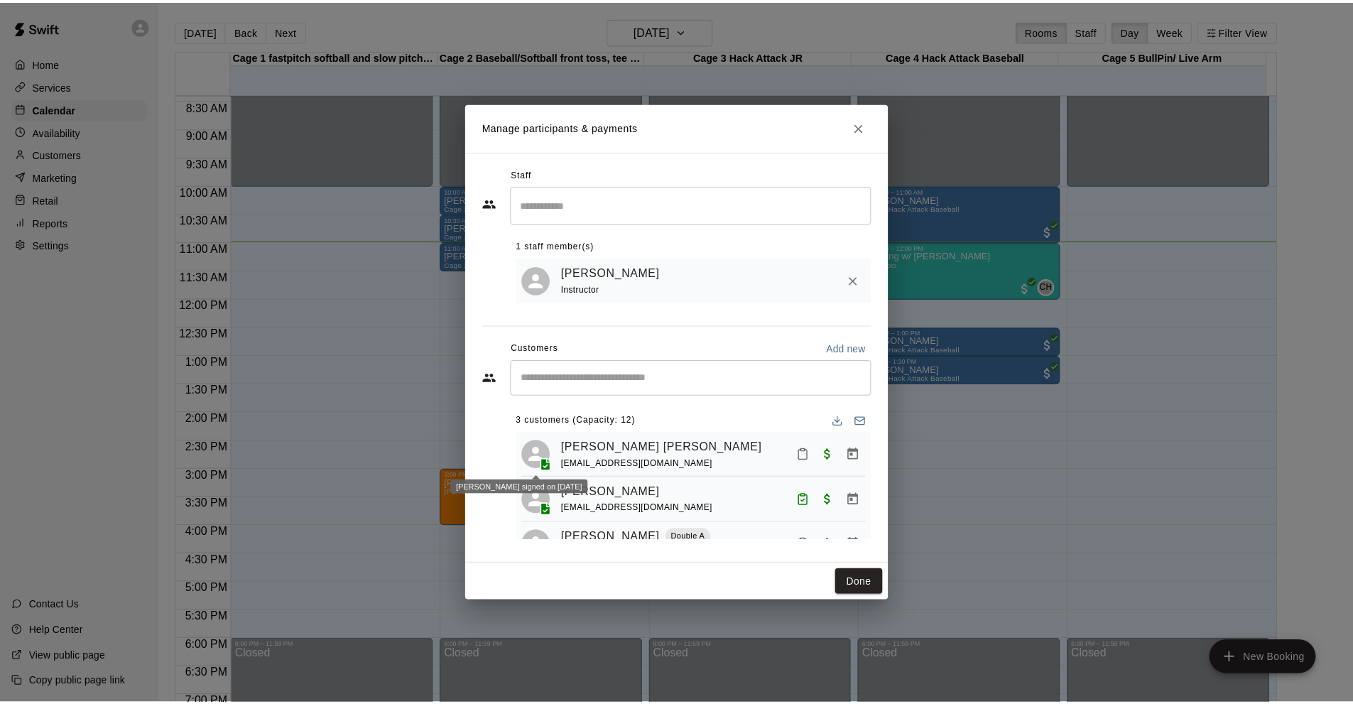
scroll to position [37, 0]
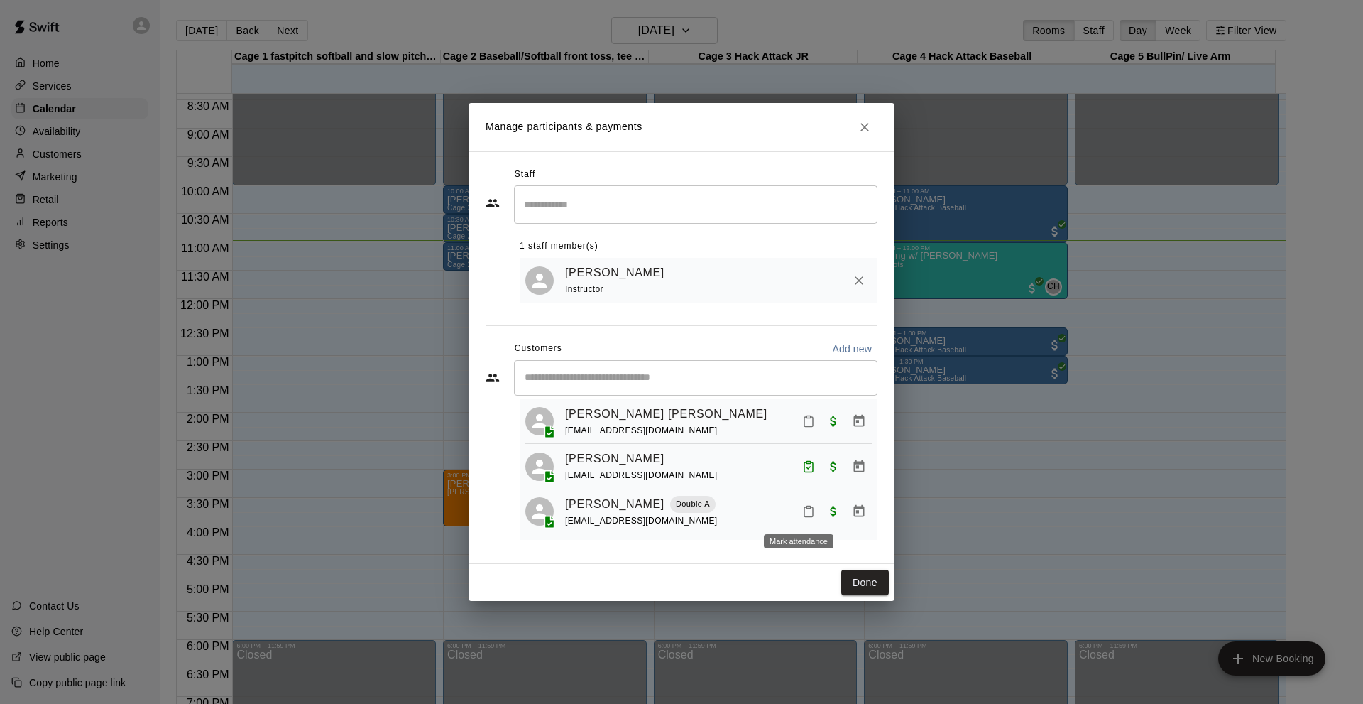
click at [802, 513] on icon "Mark attendance" at bounding box center [808, 511] width 13 height 13
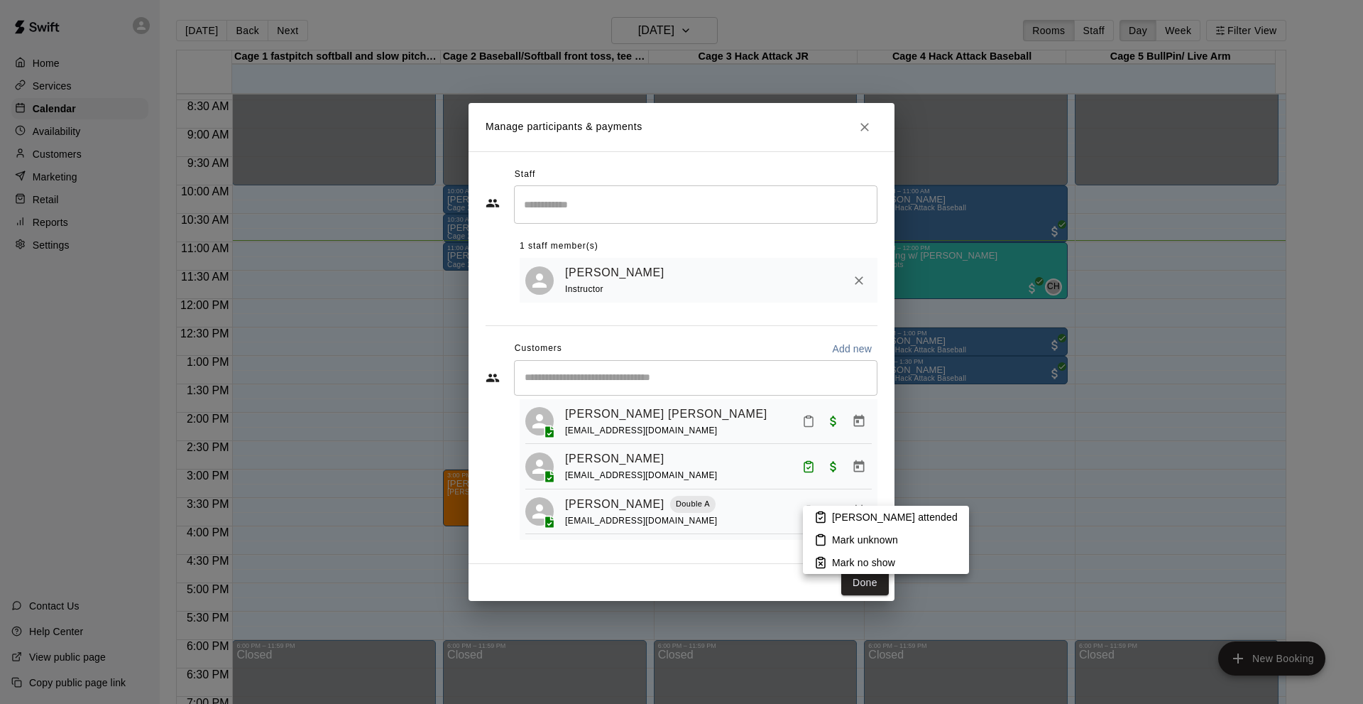
click at [816, 518] on icon at bounding box center [820, 516] width 13 height 13
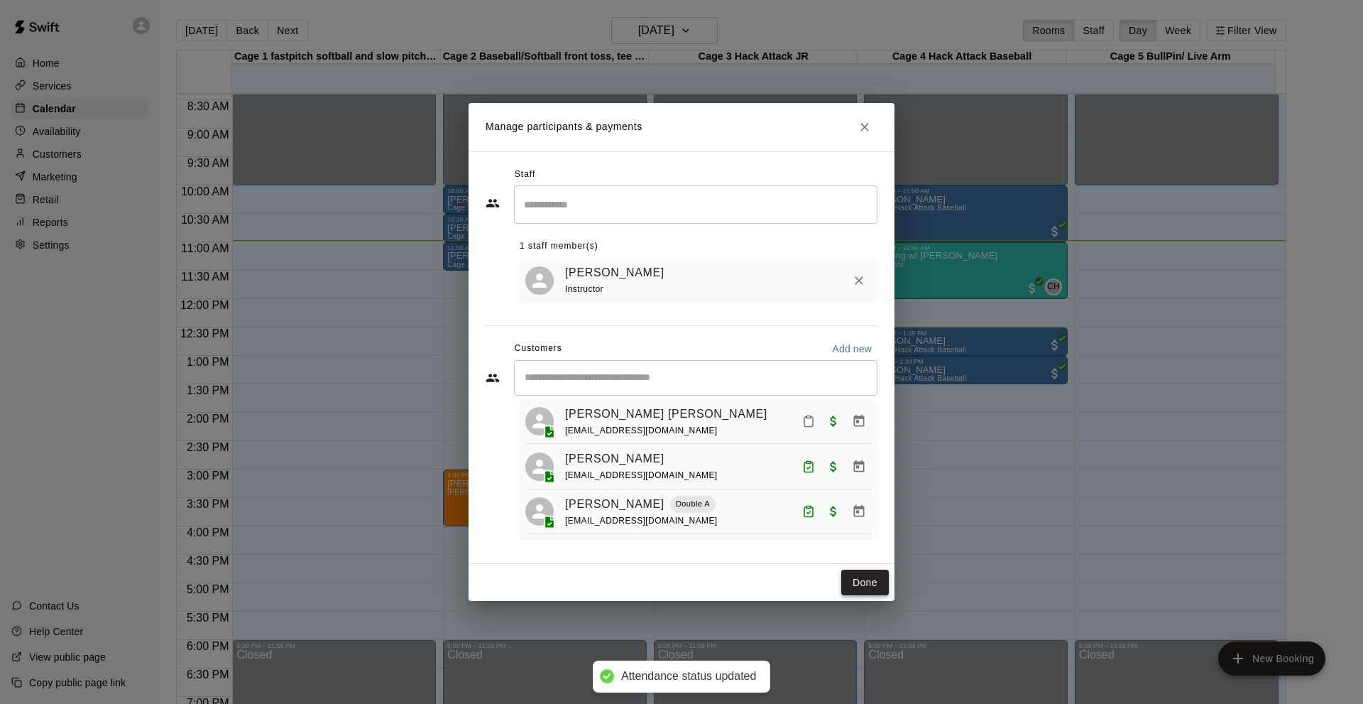
click at [875, 587] on button "Done" at bounding box center [865, 582] width 48 height 26
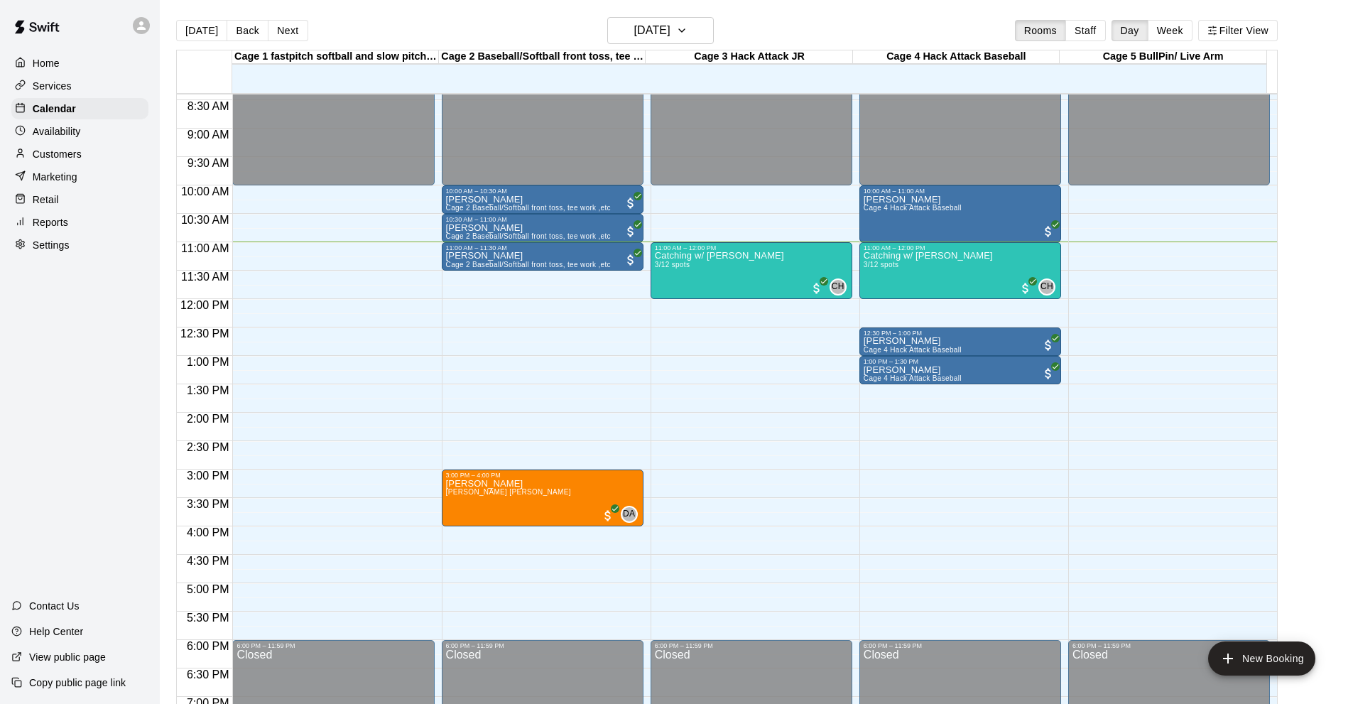
click at [116, 500] on div "Home Services Calendar Availability Customers Marketing Retail Reports Settings…" at bounding box center [80, 352] width 160 height 704
drag, startPoint x: 95, startPoint y: 407, endPoint x: 98, endPoint y: 393, distance: 14.5
click at [95, 405] on div "Home Services Calendar Availability Customers Marketing Retail Reports Settings…" at bounding box center [80, 352] width 160 height 704
click at [124, 532] on div "Home Services Calendar Availability Customers Marketing Retail Reports Settings…" at bounding box center [80, 352] width 160 height 704
click at [667, 256] on p "Catching w/ [PERSON_NAME]" at bounding box center [719, 256] width 129 height 0
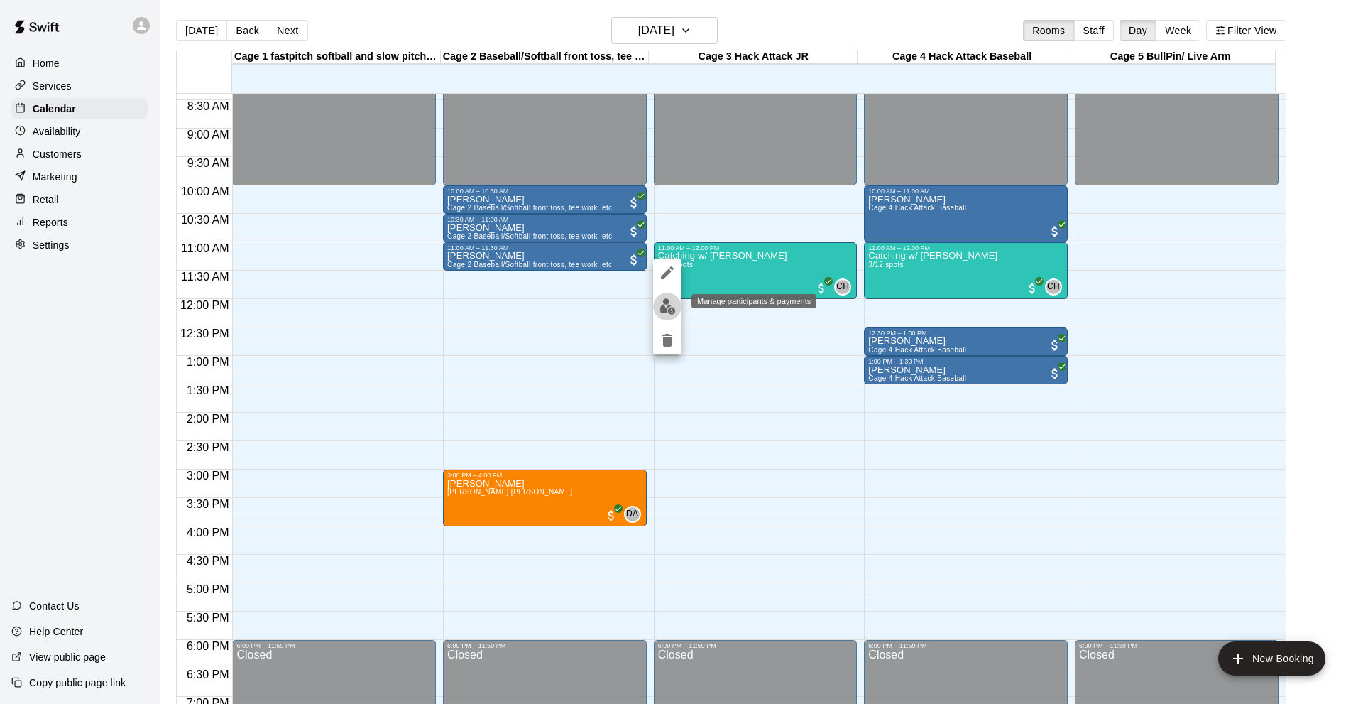
click at [662, 314] on img "edit" at bounding box center [668, 306] width 16 height 16
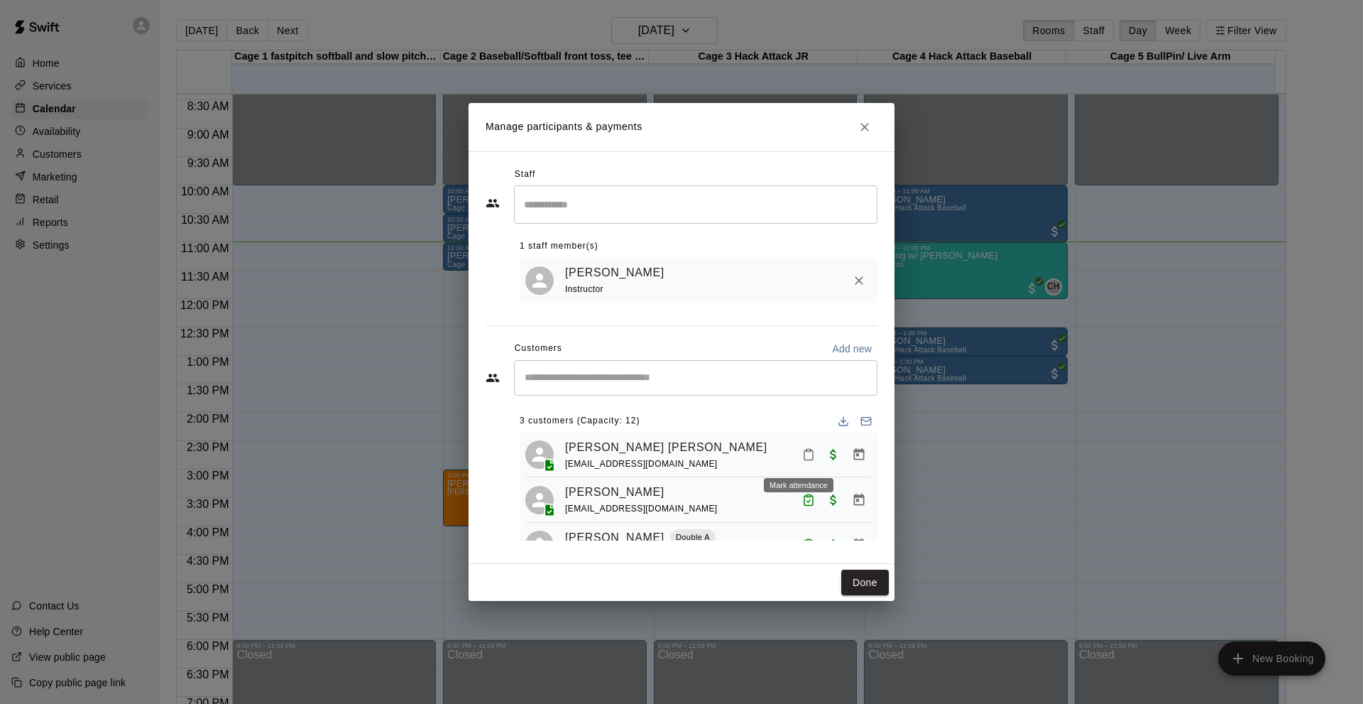
click at [802, 454] on icon "Mark attendance" at bounding box center [808, 454] width 13 height 13
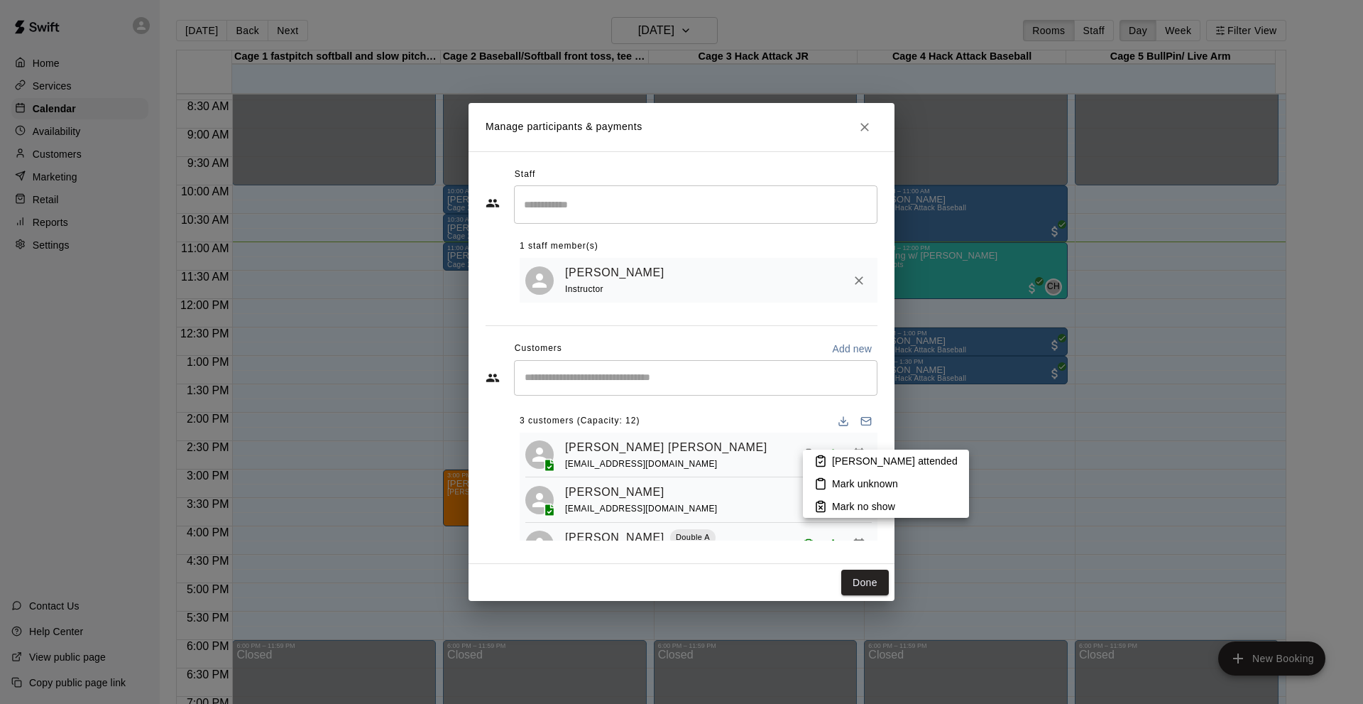
click at [866, 455] on p "[PERSON_NAME] attended" at bounding box center [895, 461] width 126 height 14
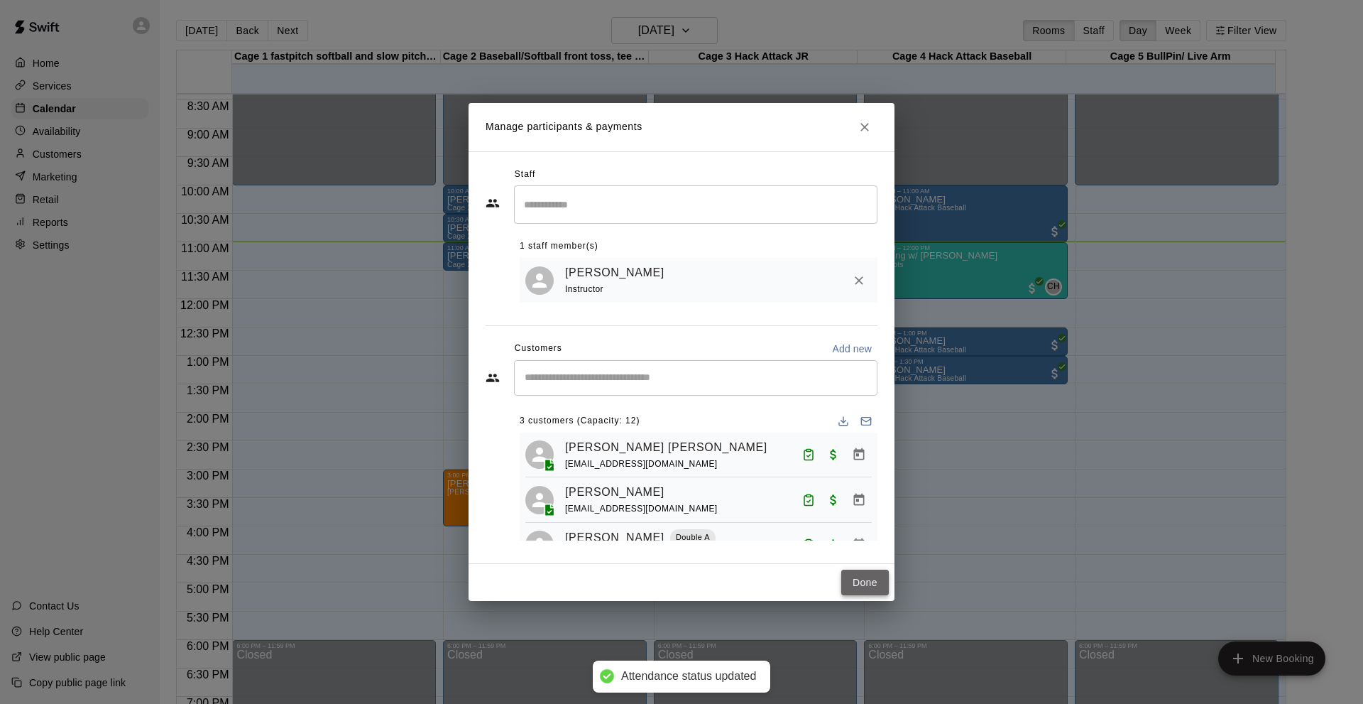
click at [875, 589] on button "Done" at bounding box center [865, 582] width 48 height 26
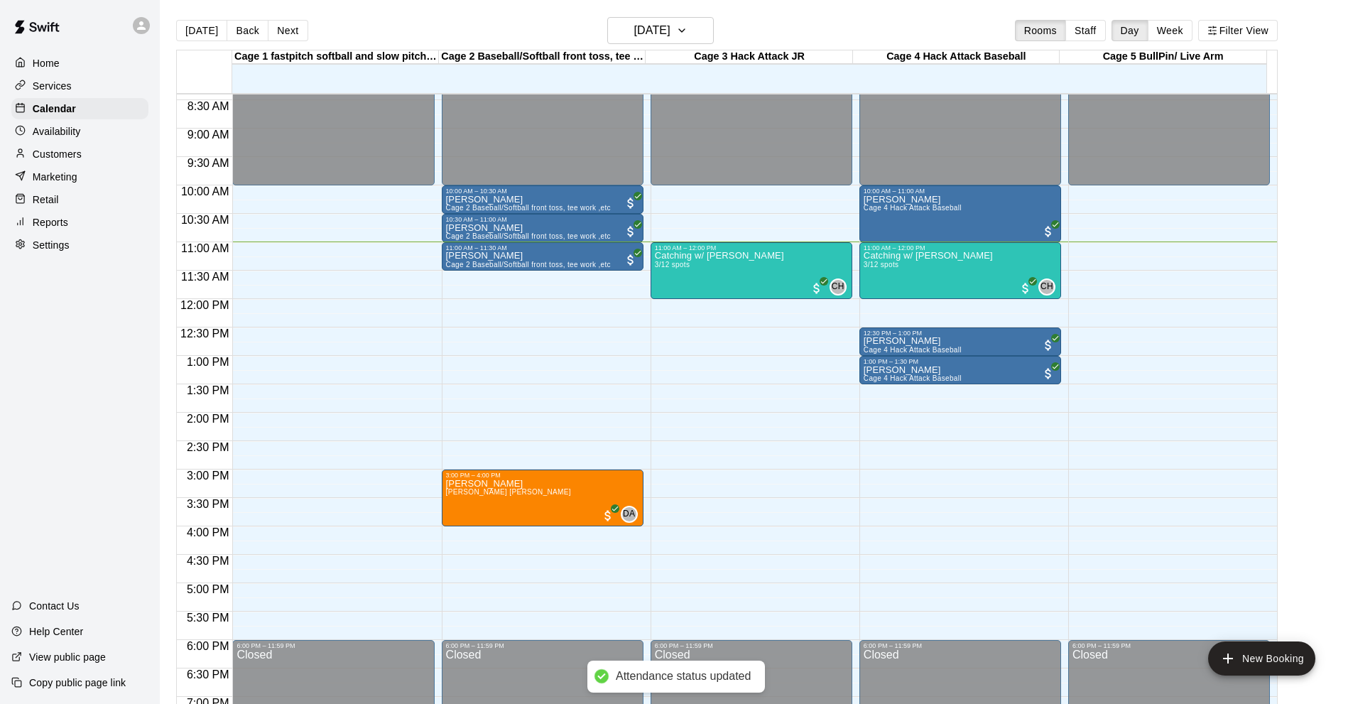
click at [55, 397] on div "Home Services Calendar Availability Customers Marketing Retail Reports Settings…" at bounding box center [80, 352] width 160 height 704
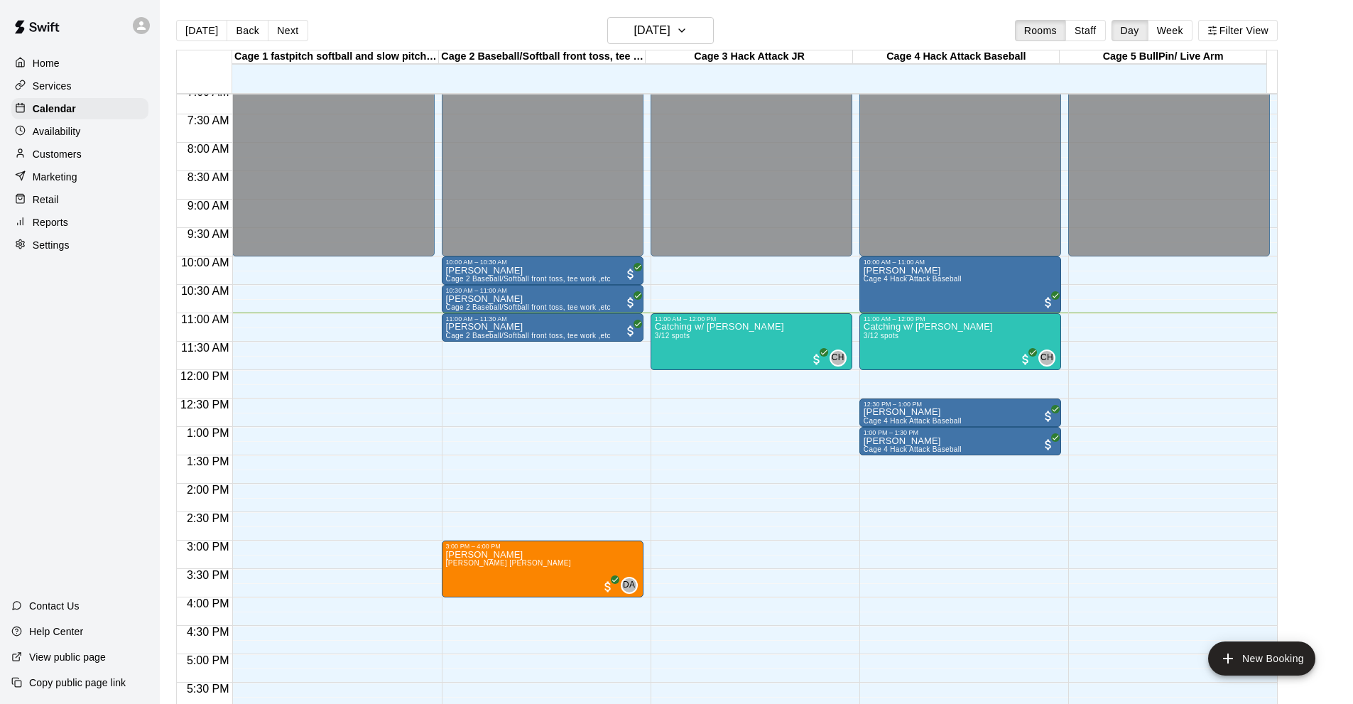
click at [69, 375] on div "Home Services Calendar Availability Customers Marketing Retail Reports Settings…" at bounding box center [80, 352] width 160 height 704
